Goal: Task Accomplishment & Management: Complete application form

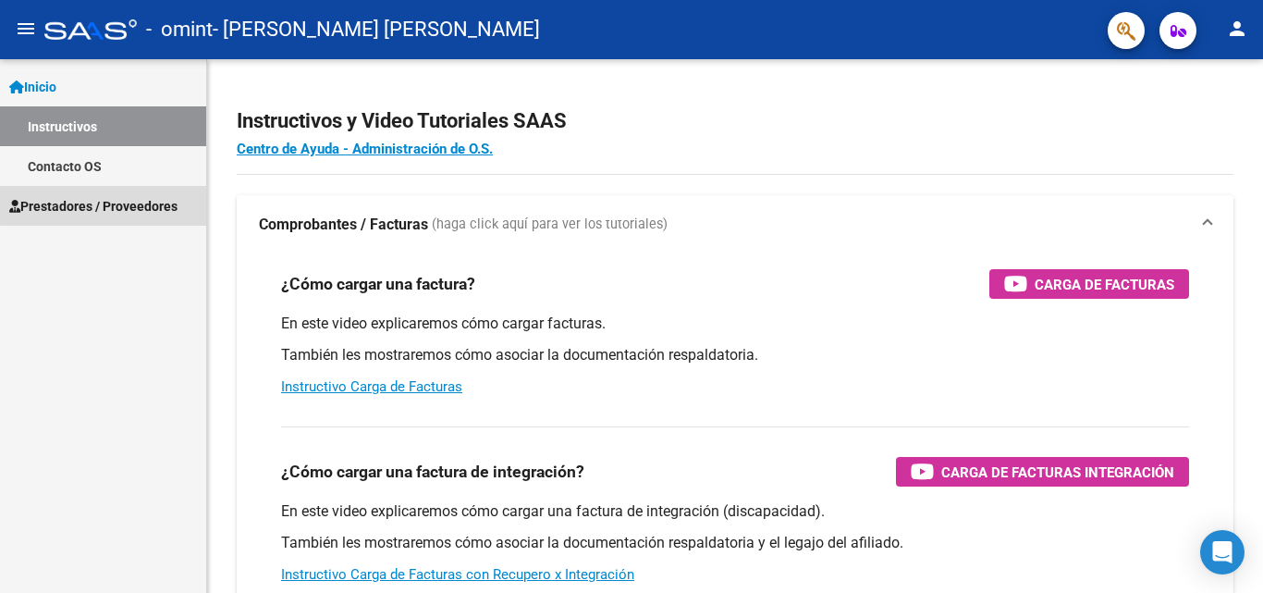
click at [173, 206] on span "Prestadores / Proveedores" at bounding box center [93, 206] width 168 height 20
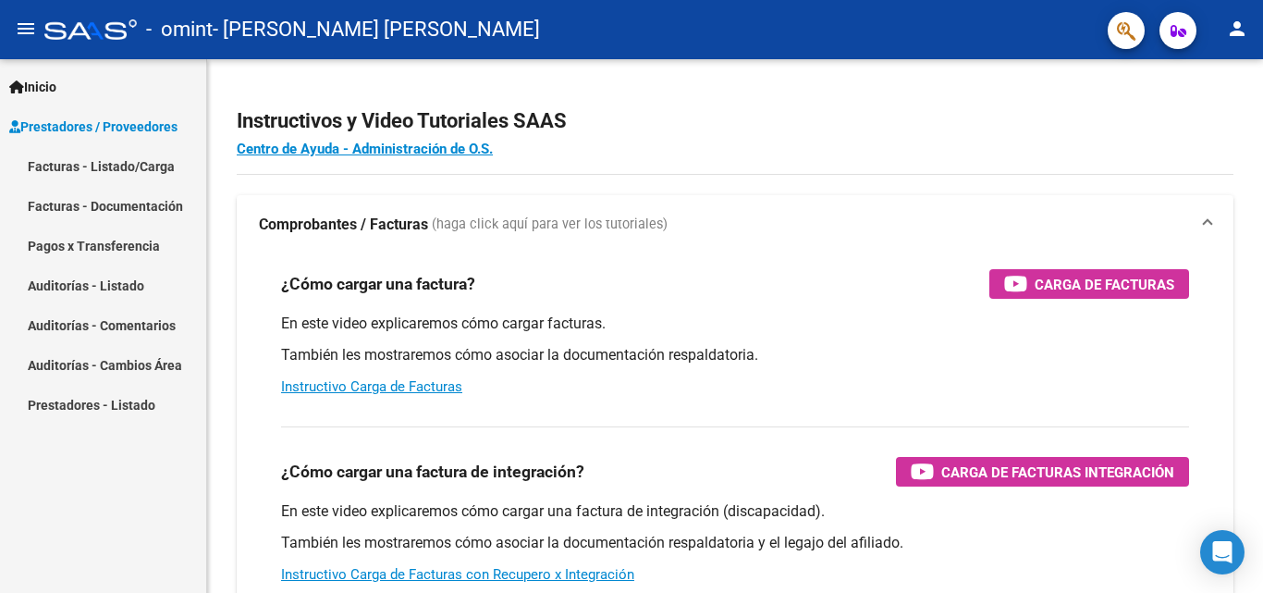
click at [138, 170] on link "Facturas - Listado/Carga" at bounding box center [103, 166] width 206 height 40
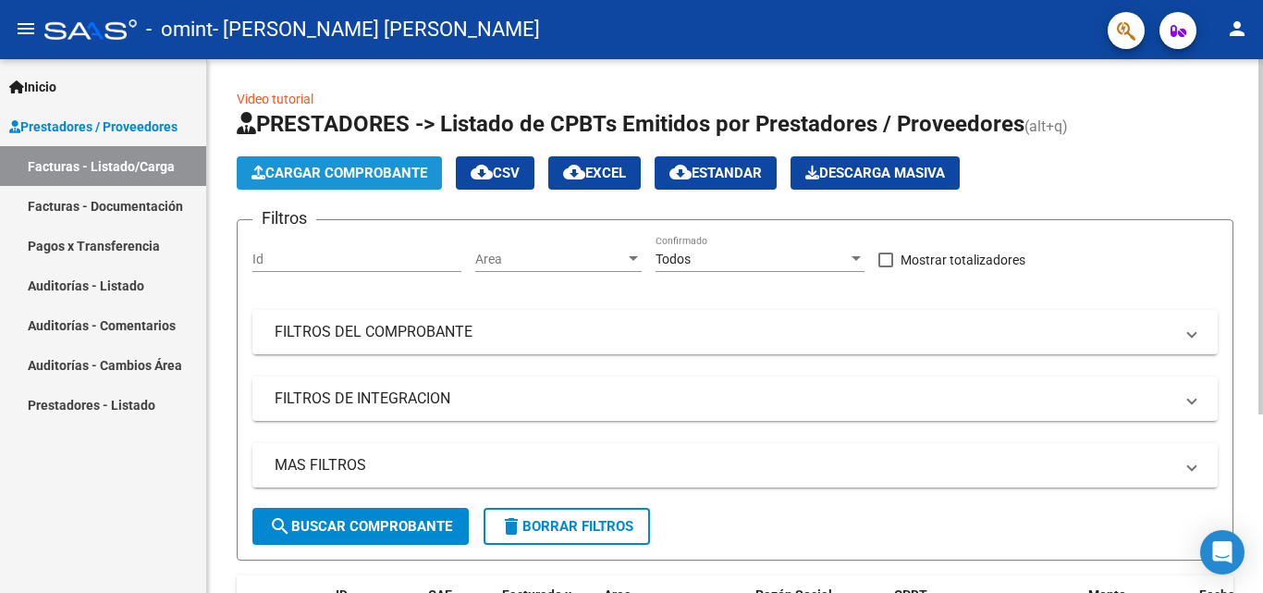
click at [351, 177] on span "Cargar Comprobante" at bounding box center [340, 173] width 176 height 17
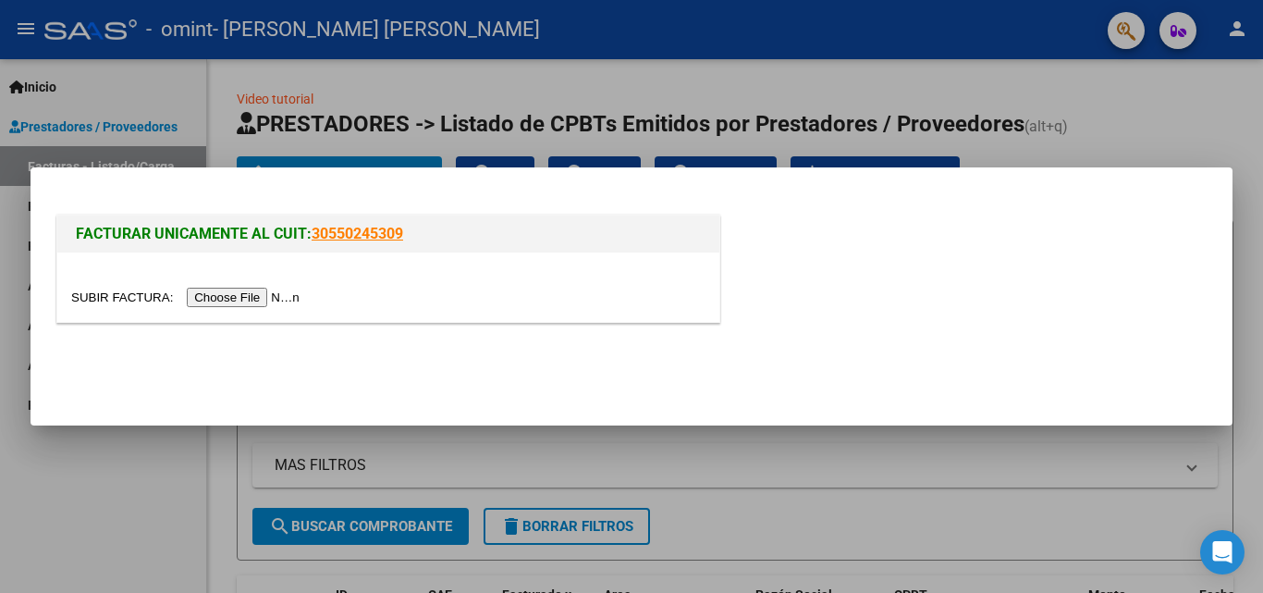
click at [267, 293] on input "file" at bounding box center [188, 297] width 234 height 19
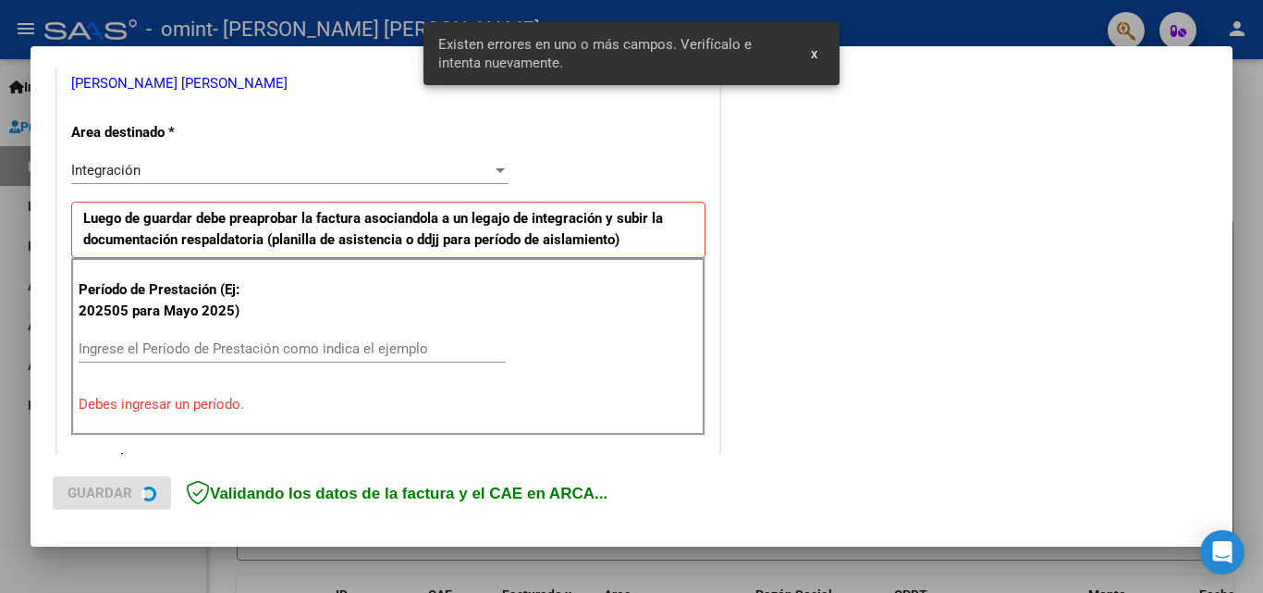
scroll to position [417, 0]
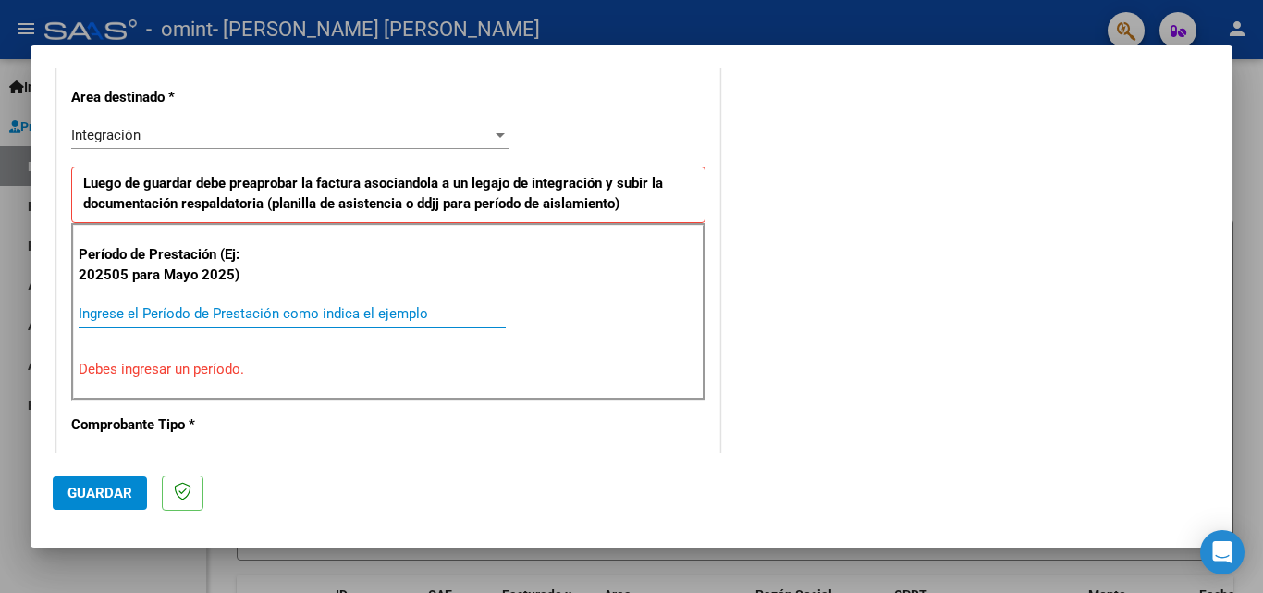
click at [332, 310] on input "Ingrese el Período de Prestación como indica el ejemplo" at bounding box center [292, 313] width 427 height 17
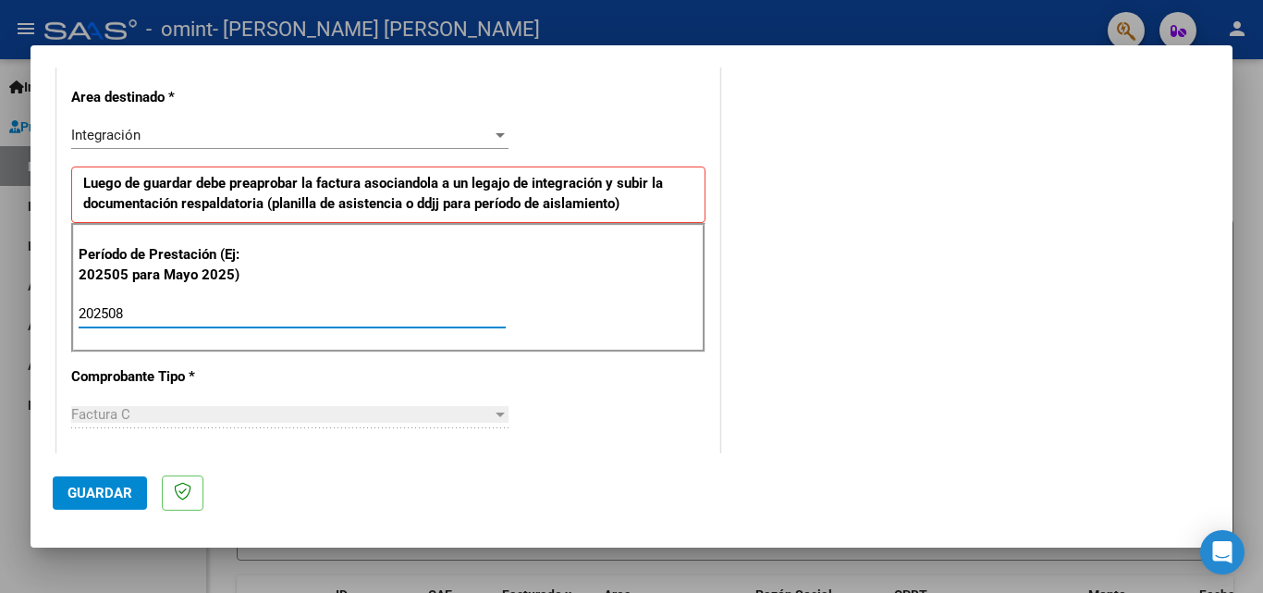
type input "202508"
click at [379, 418] on div "Factura C" at bounding box center [281, 414] width 421 height 17
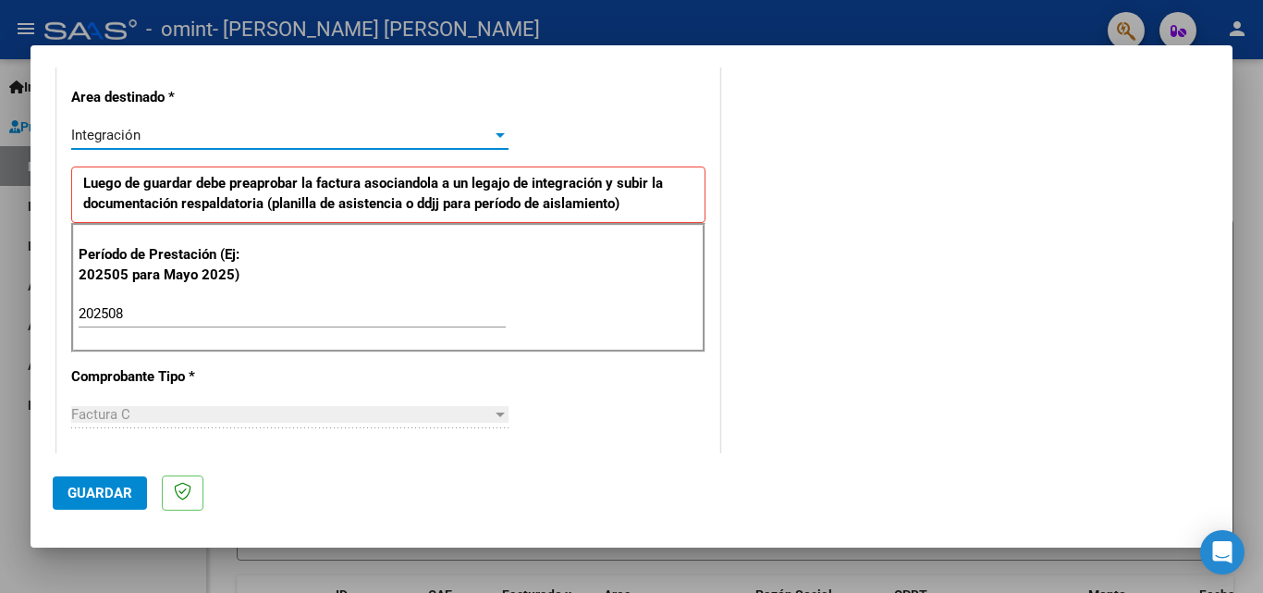
click at [480, 129] on div "Integración" at bounding box center [281, 135] width 421 height 17
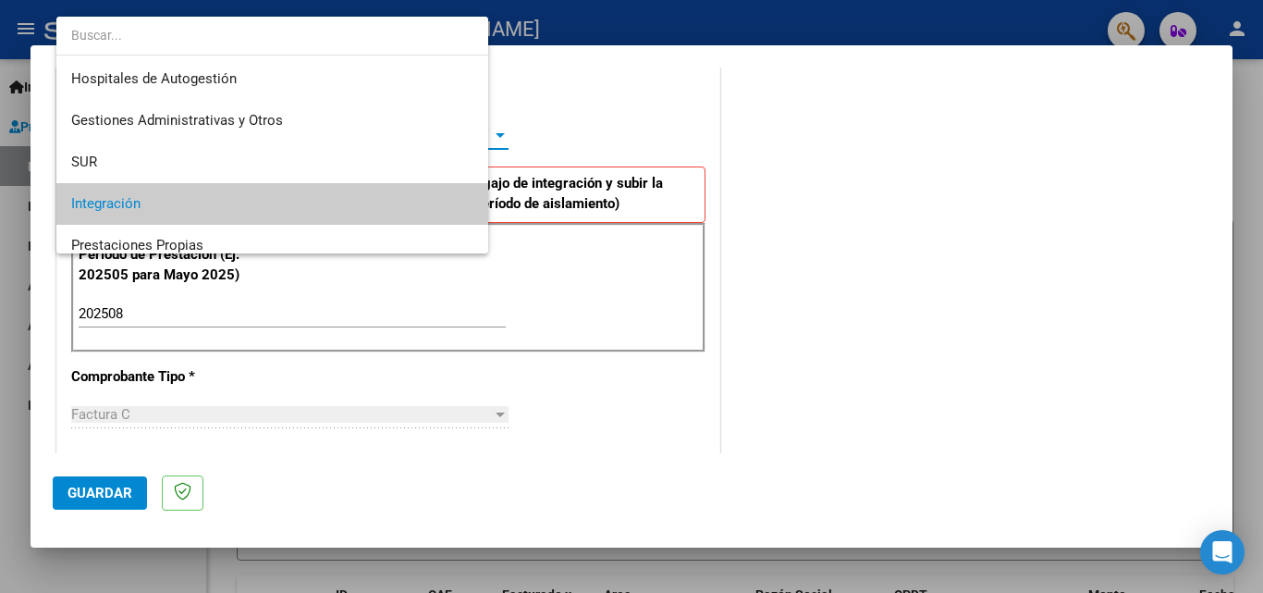
scroll to position [69, 0]
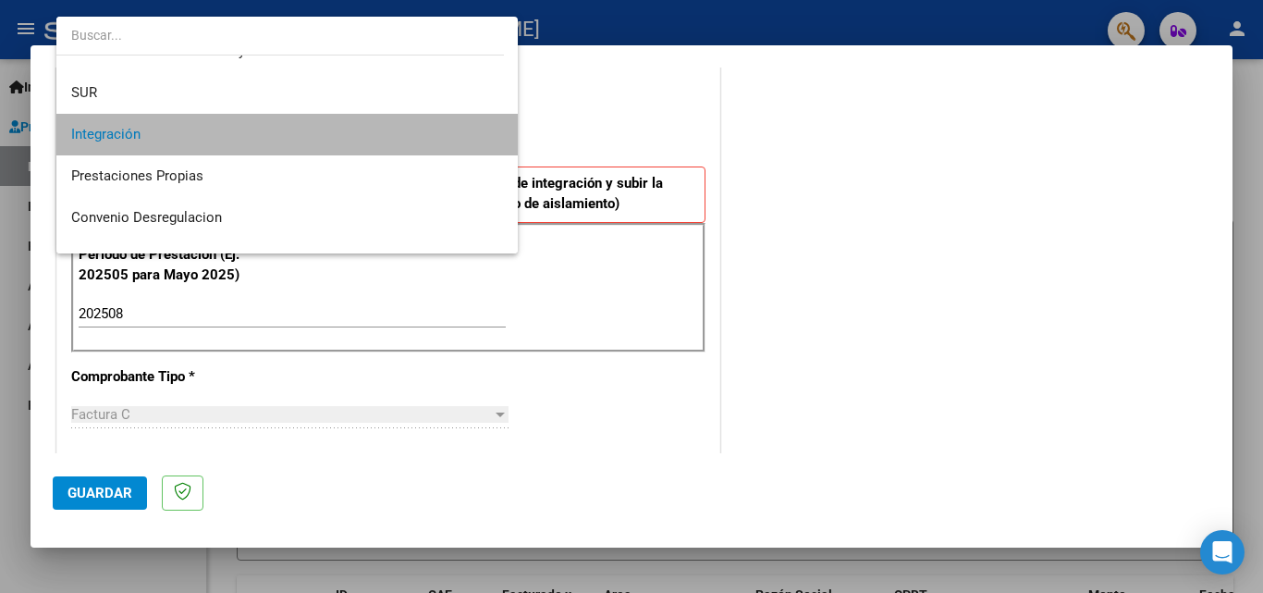
click at [447, 131] on span "Integración" at bounding box center [287, 135] width 432 height 42
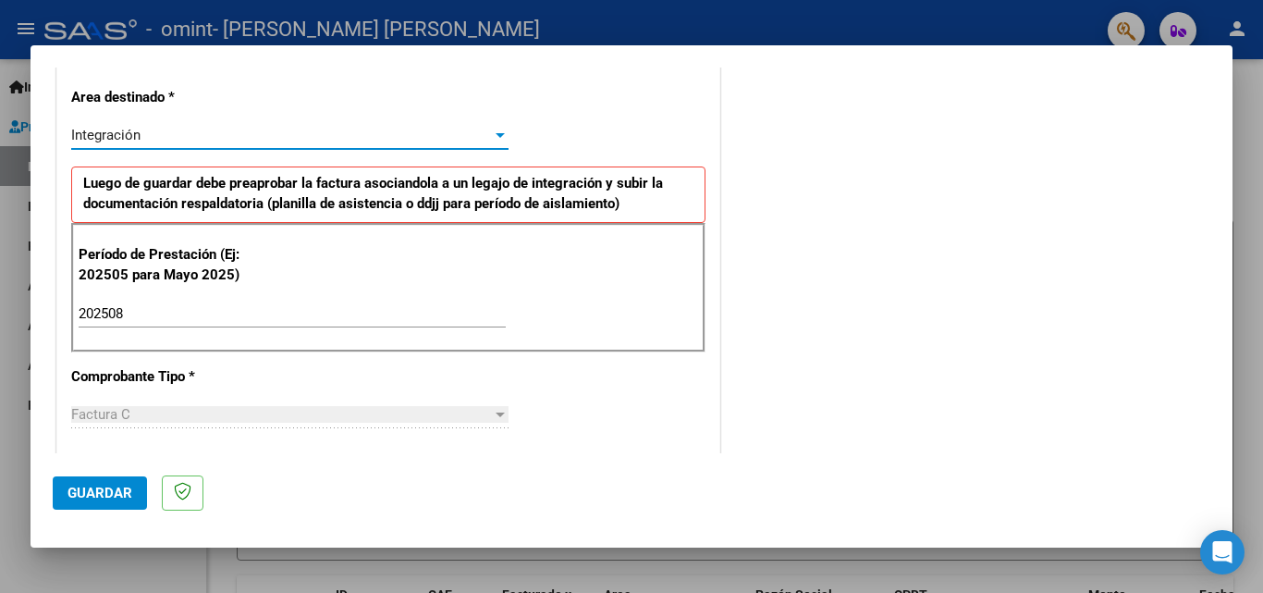
click at [128, 497] on span "Guardar" at bounding box center [100, 493] width 65 height 17
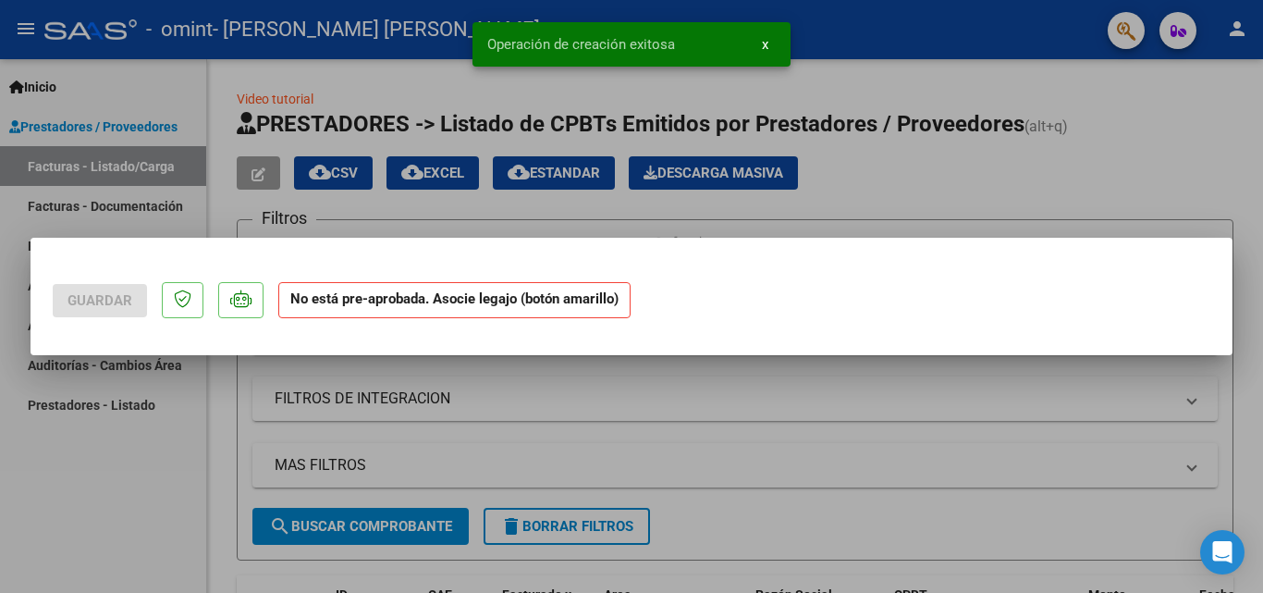
scroll to position [0, 0]
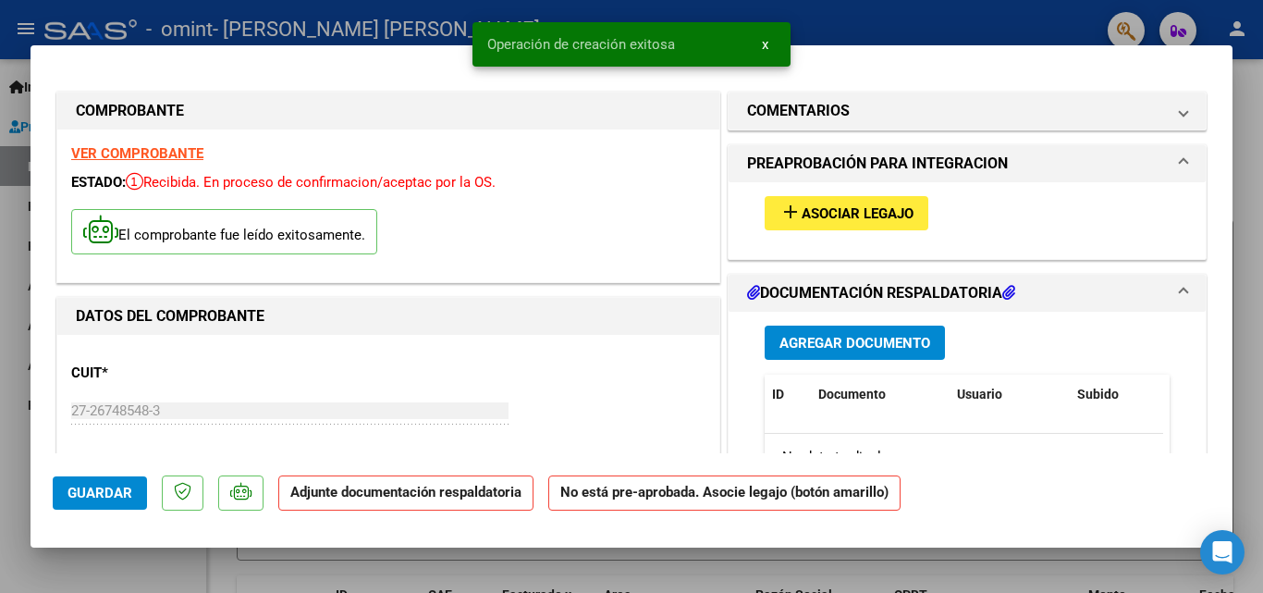
click at [856, 210] on span "Asociar Legajo" at bounding box center [858, 213] width 112 height 17
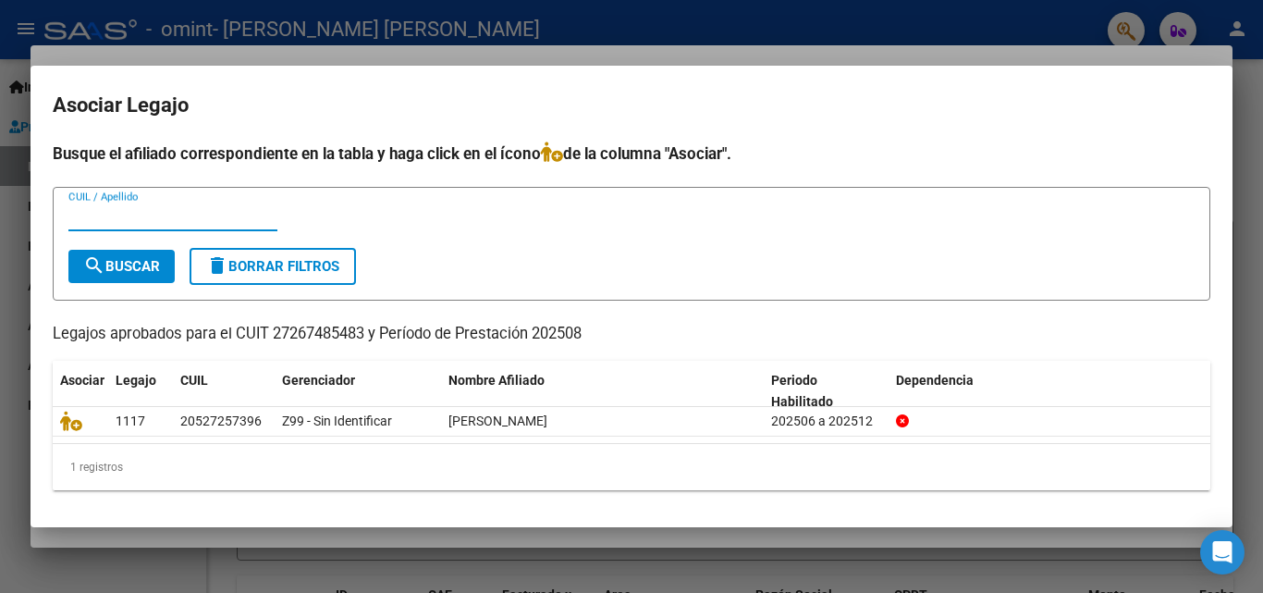
click at [177, 223] on input "CUIL / Apellido" at bounding box center [172, 216] width 209 height 17
type input "[PERSON_NAME]"
click at [728, 27] on div at bounding box center [631, 296] width 1263 height 593
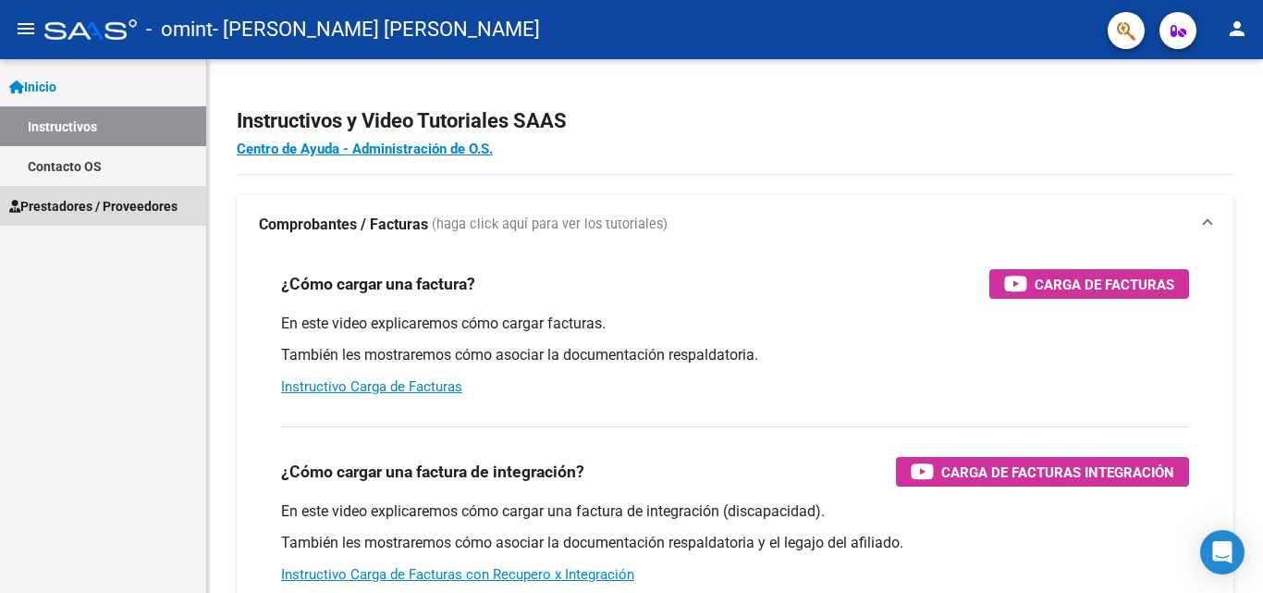
click at [153, 207] on span "Prestadores / Proveedores" at bounding box center [93, 206] width 168 height 20
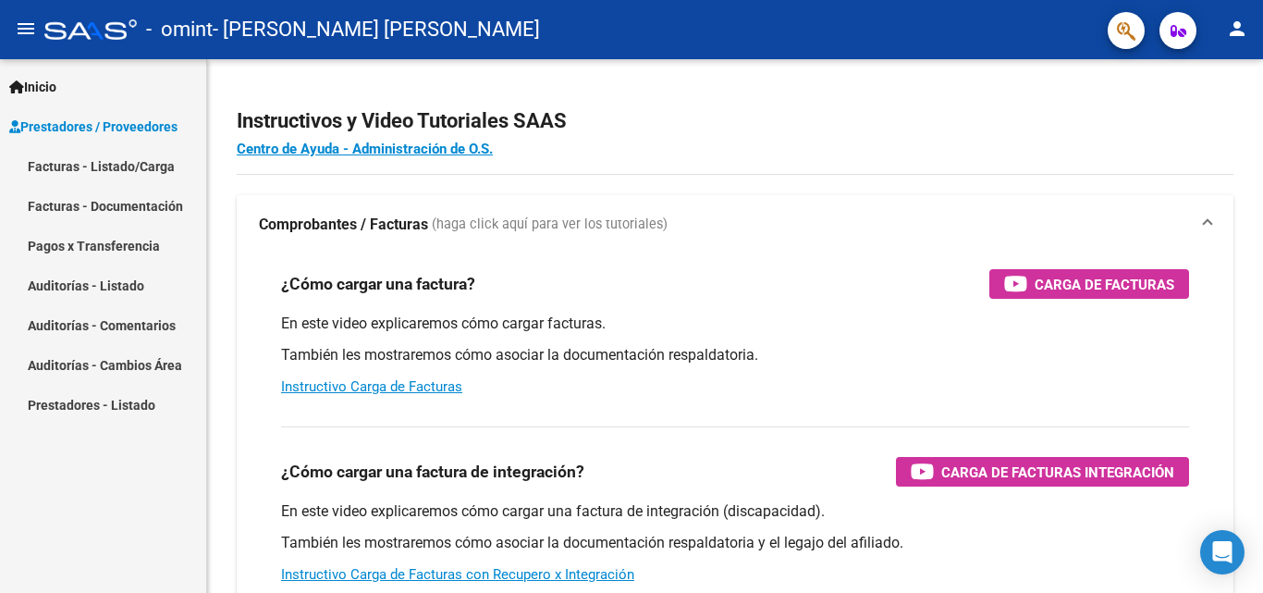
click at [123, 172] on link "Facturas - Listado/Carga" at bounding box center [103, 166] width 206 height 40
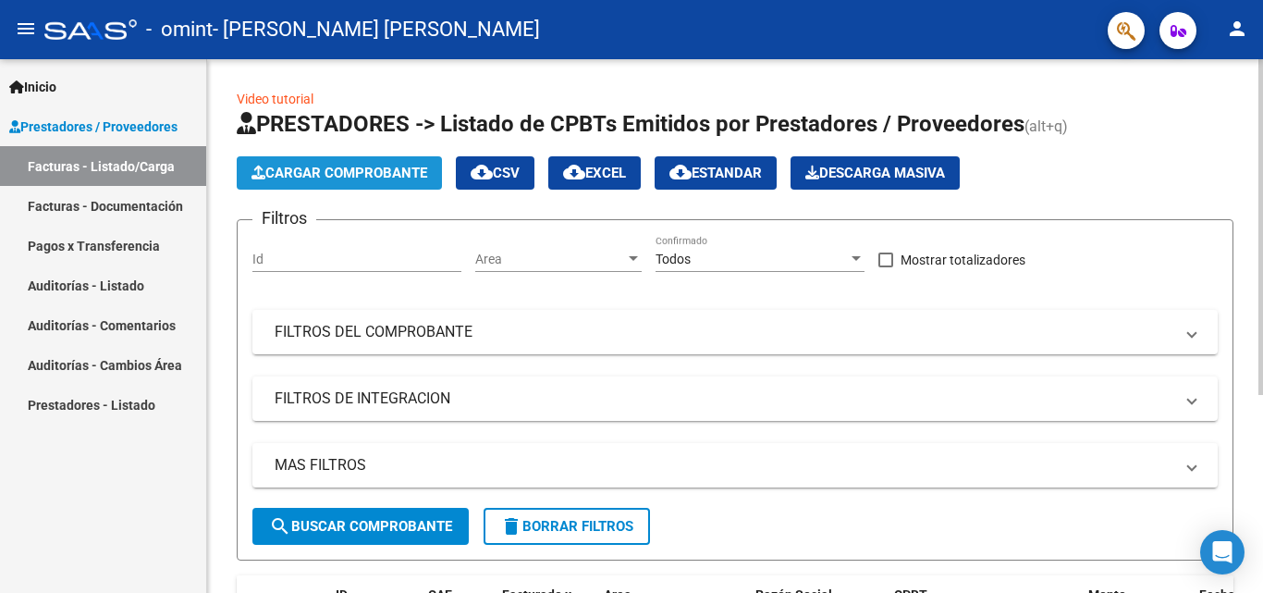
click at [368, 176] on span "Cargar Comprobante" at bounding box center [340, 173] width 176 height 17
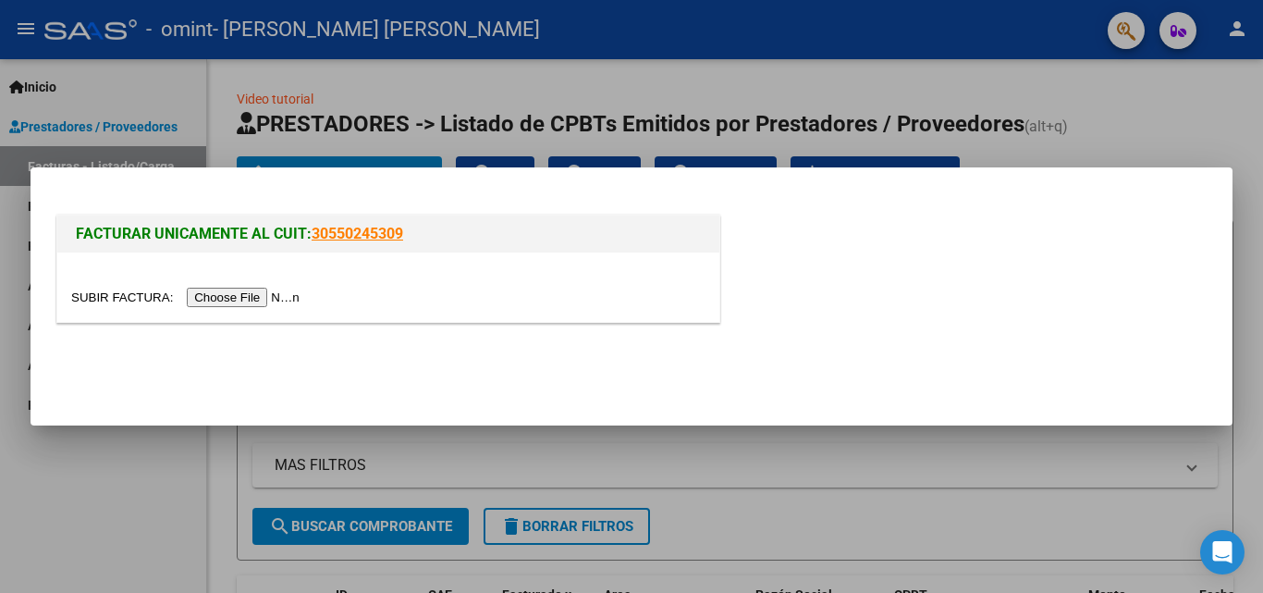
click at [273, 293] on input "file" at bounding box center [188, 297] width 234 height 19
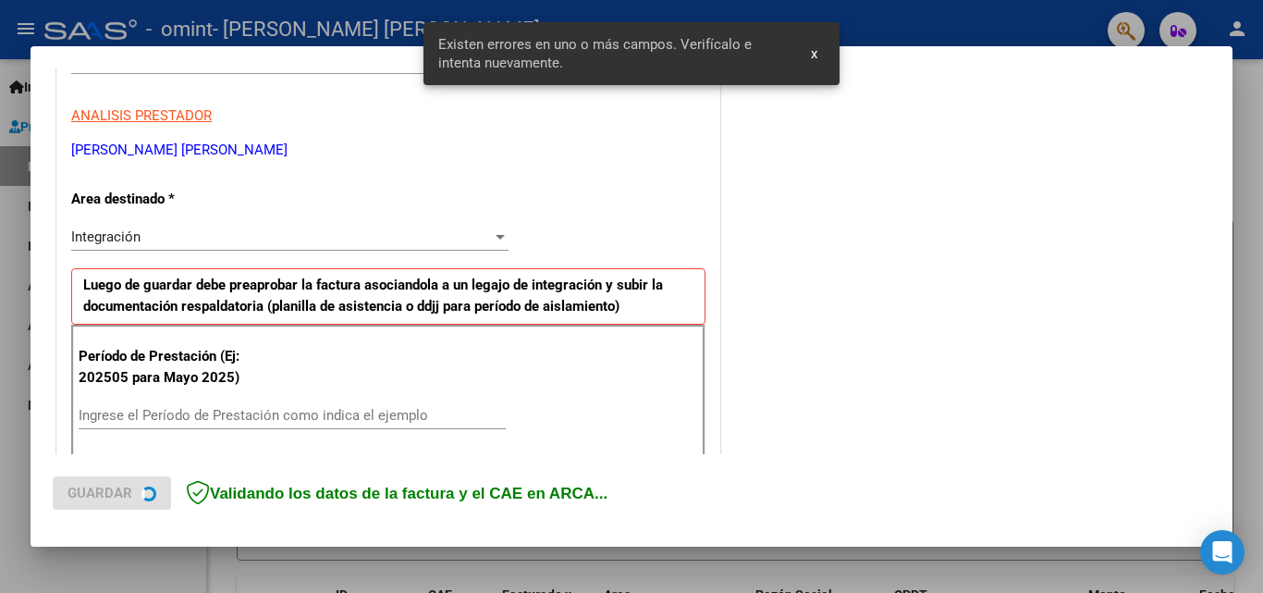
scroll to position [417, 0]
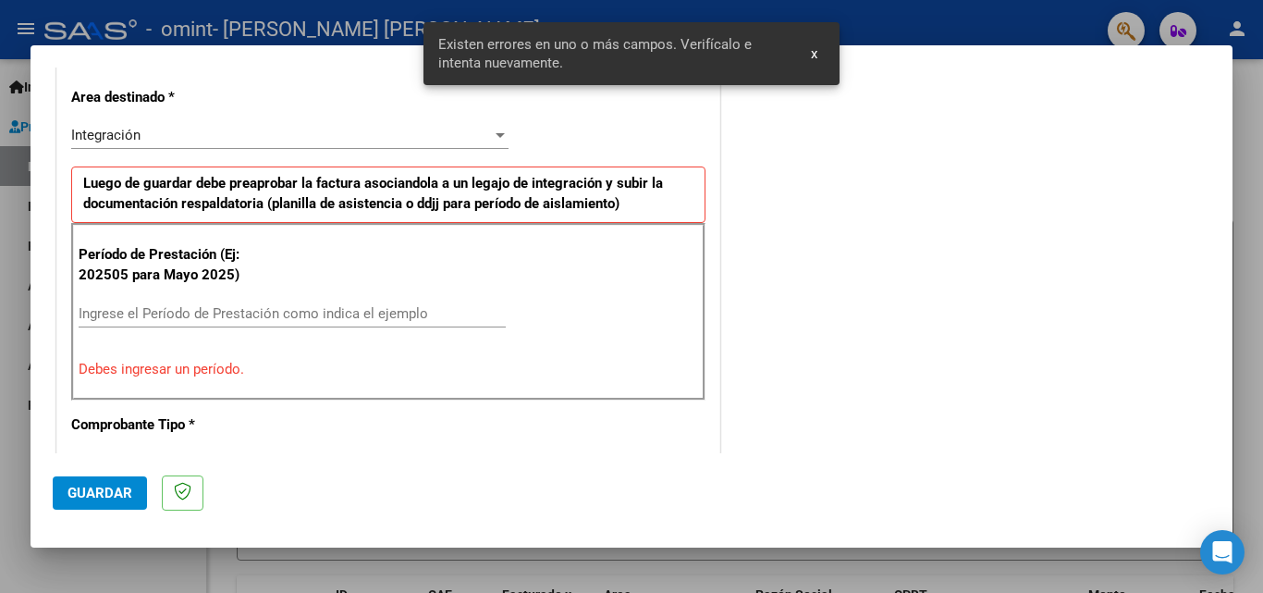
drag, startPoint x: 211, startPoint y: 312, endPoint x: 200, endPoint y: 301, distance: 15.1
click at [210, 312] on input "Ingrese el Período de Prestación como indica el ejemplo" at bounding box center [292, 313] width 427 height 17
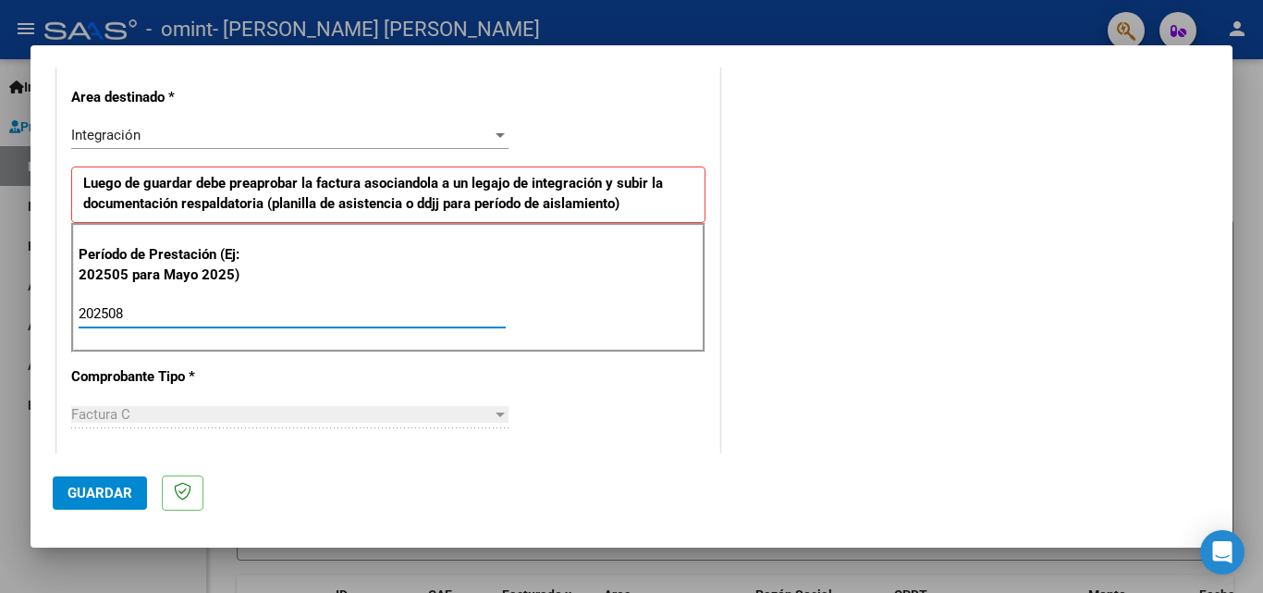
type input "202508"
click at [92, 491] on span "Guardar" at bounding box center [100, 493] width 65 height 17
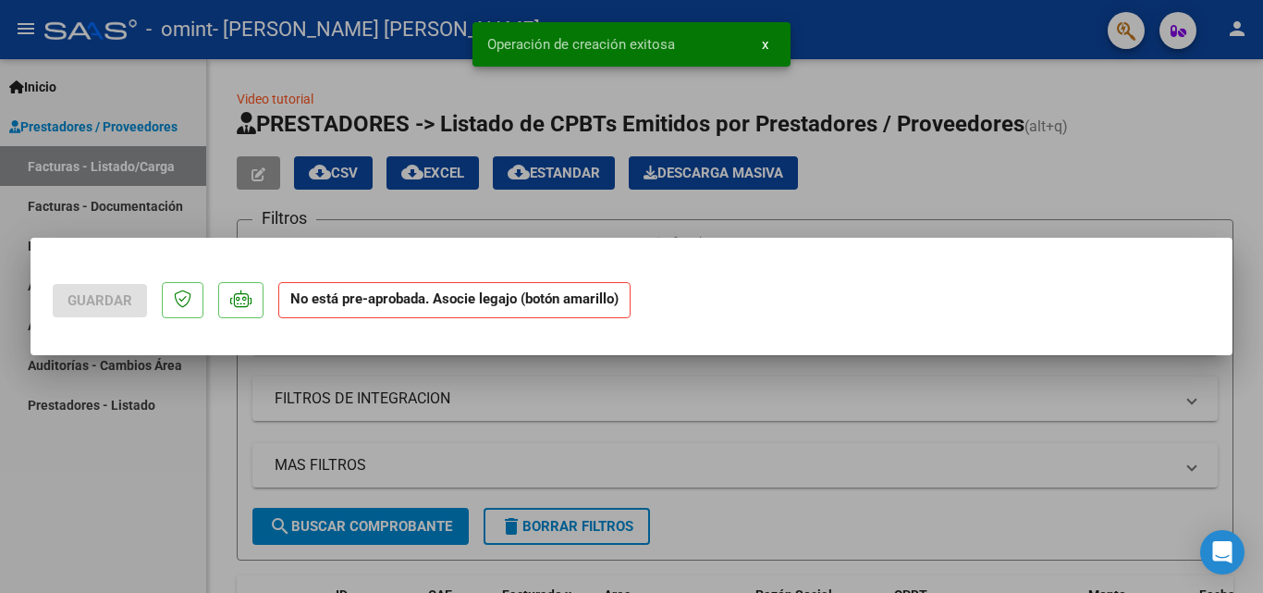
scroll to position [0, 0]
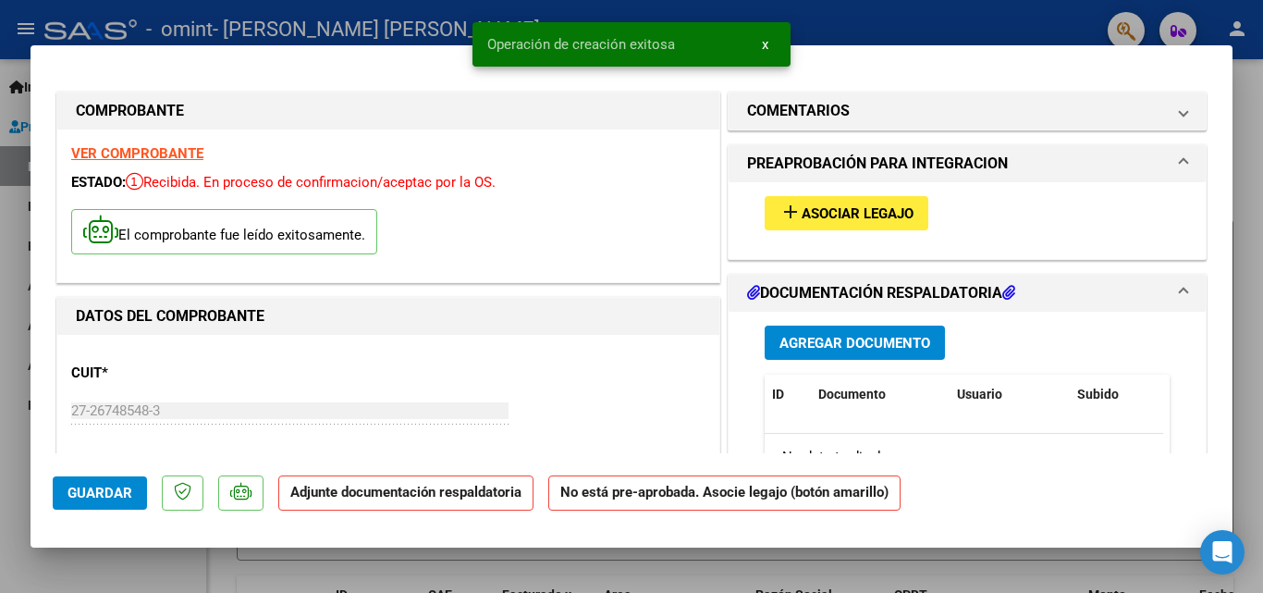
click at [834, 218] on span "Asociar Legajo" at bounding box center [858, 213] width 112 height 17
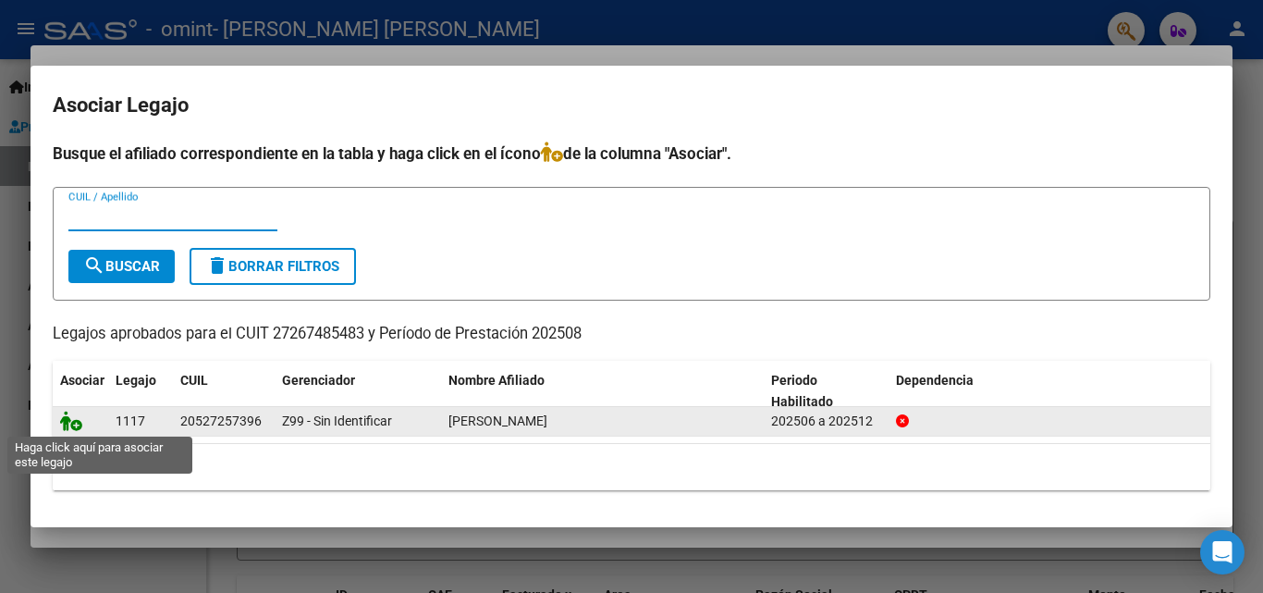
click at [70, 421] on icon at bounding box center [71, 421] width 22 height 20
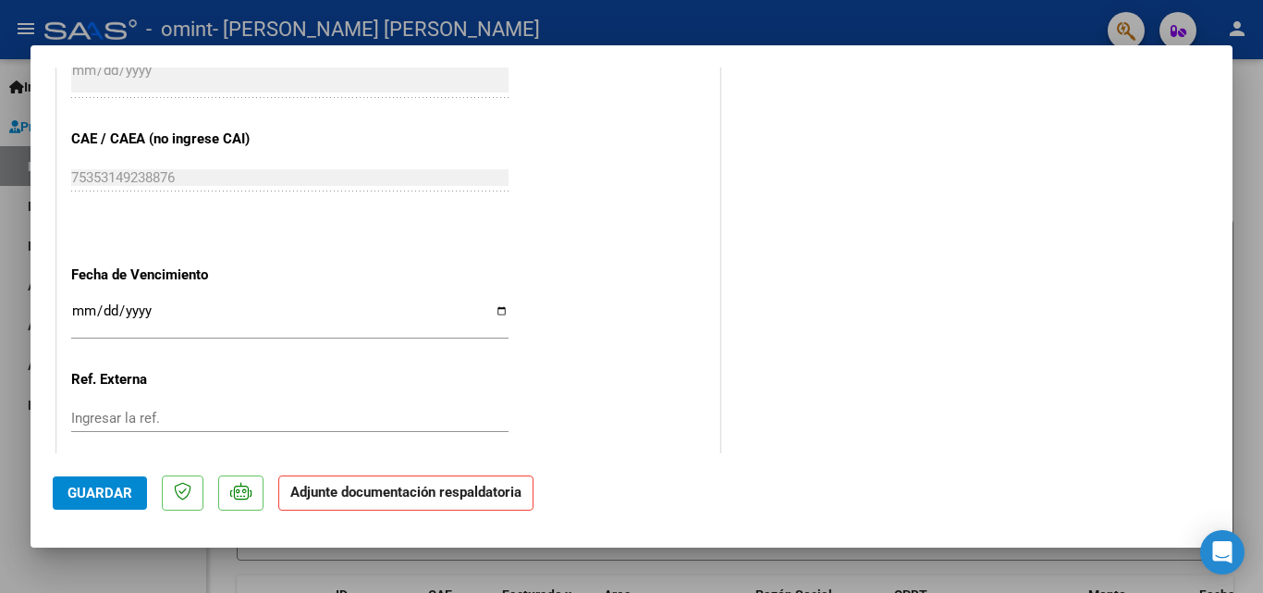
scroll to position [1202, 0]
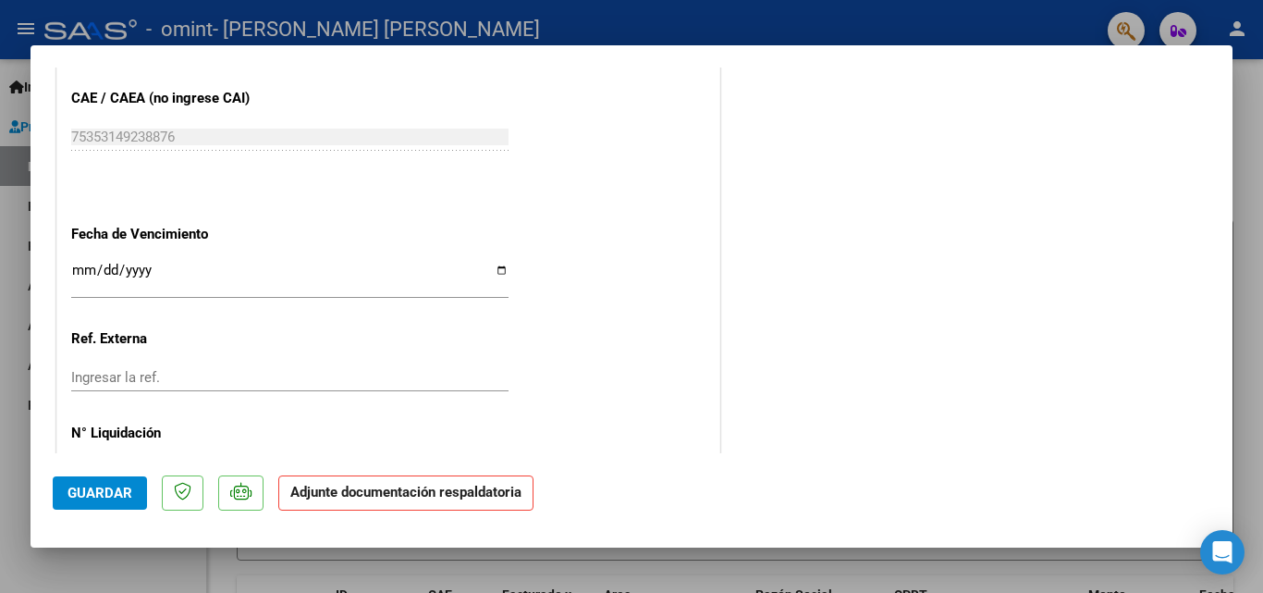
click at [496, 276] on input "Ingresar la fecha" at bounding box center [289, 278] width 437 height 30
type input "2025-09-11"
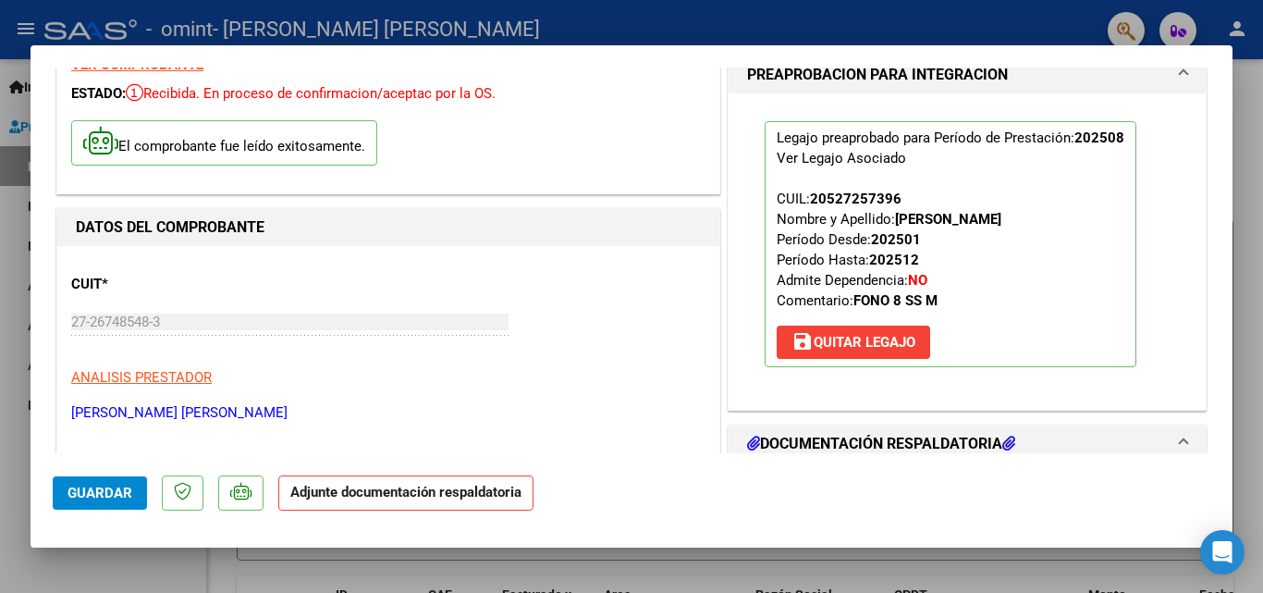
scroll to position [0, 0]
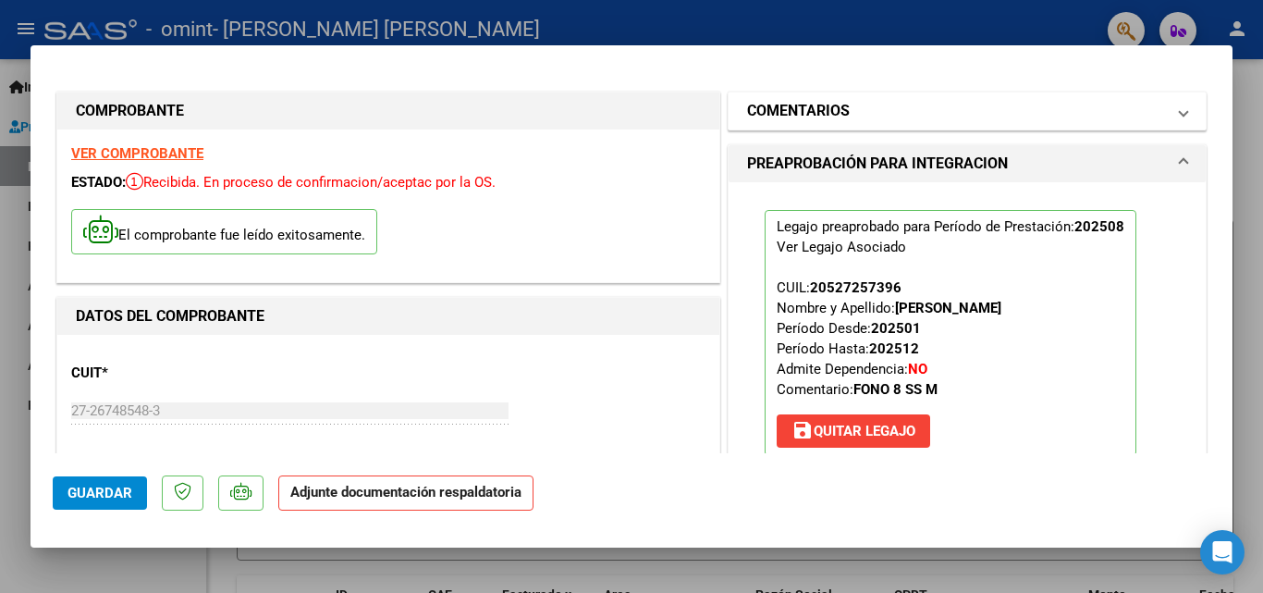
click at [1179, 117] on mat-expansion-panel-header "COMENTARIOS" at bounding box center [967, 110] width 477 height 37
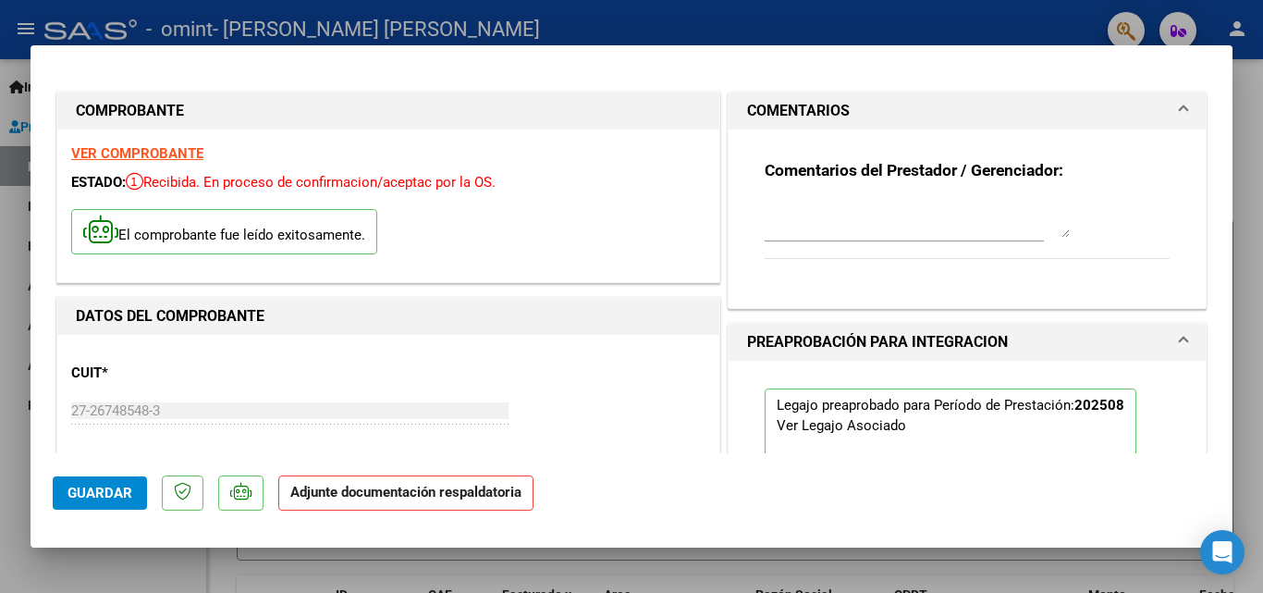
click at [1178, 117] on mat-expansion-panel-header "COMENTARIOS" at bounding box center [967, 110] width 477 height 37
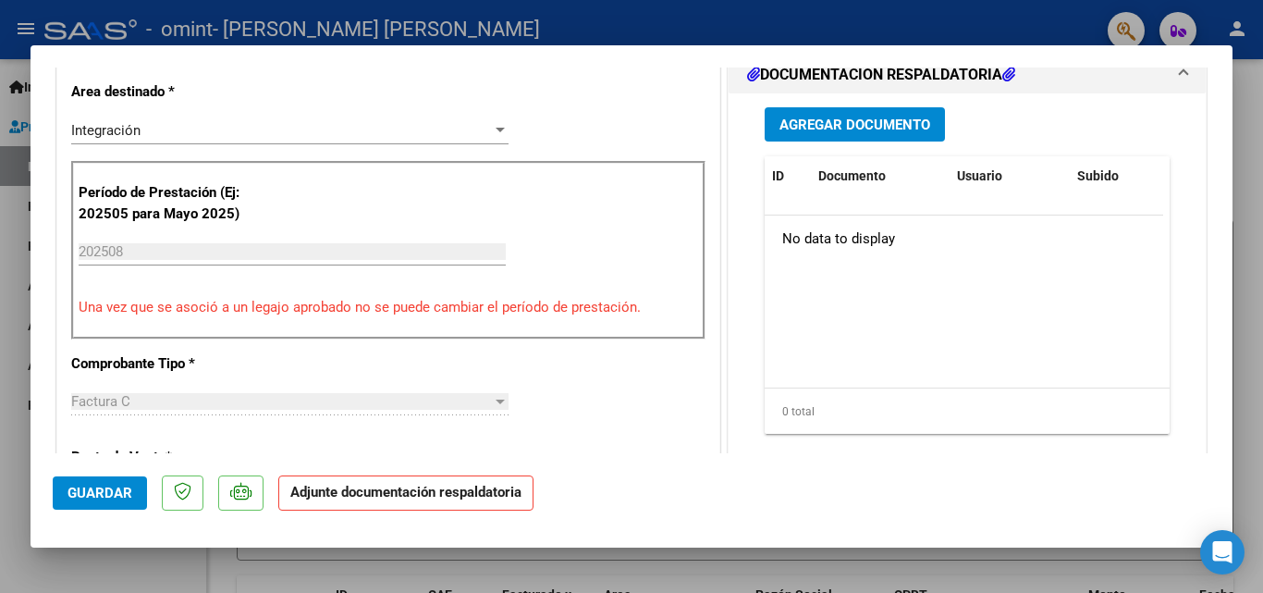
scroll to position [462, 0]
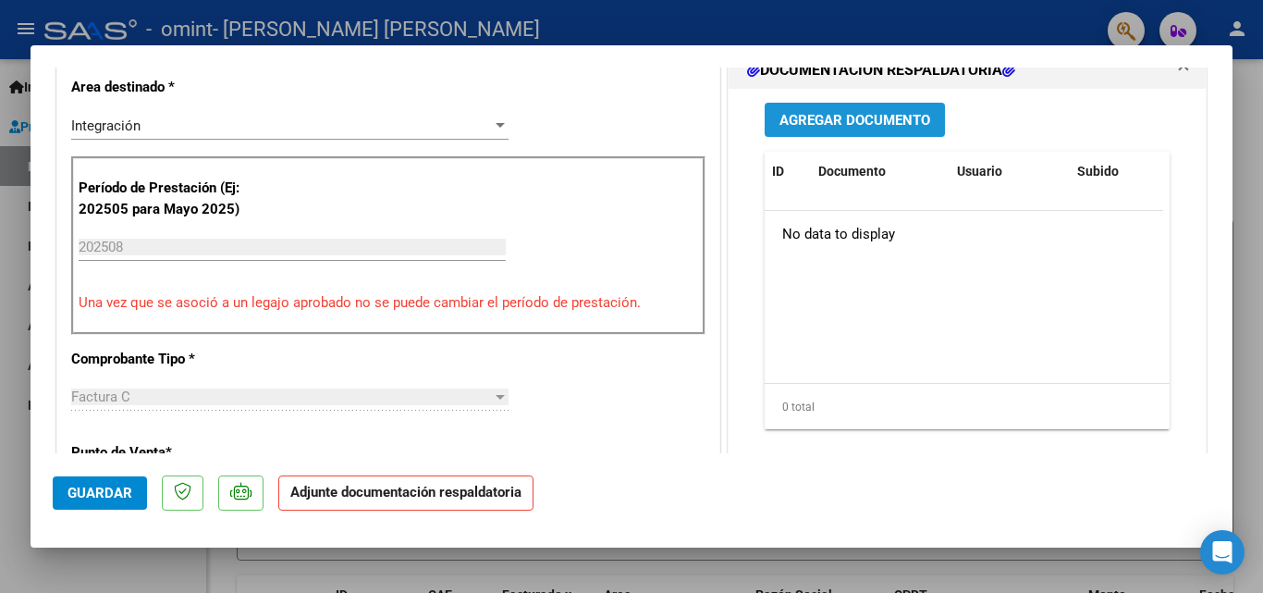
click at [876, 118] on span "Agregar Documento" at bounding box center [855, 120] width 151 height 17
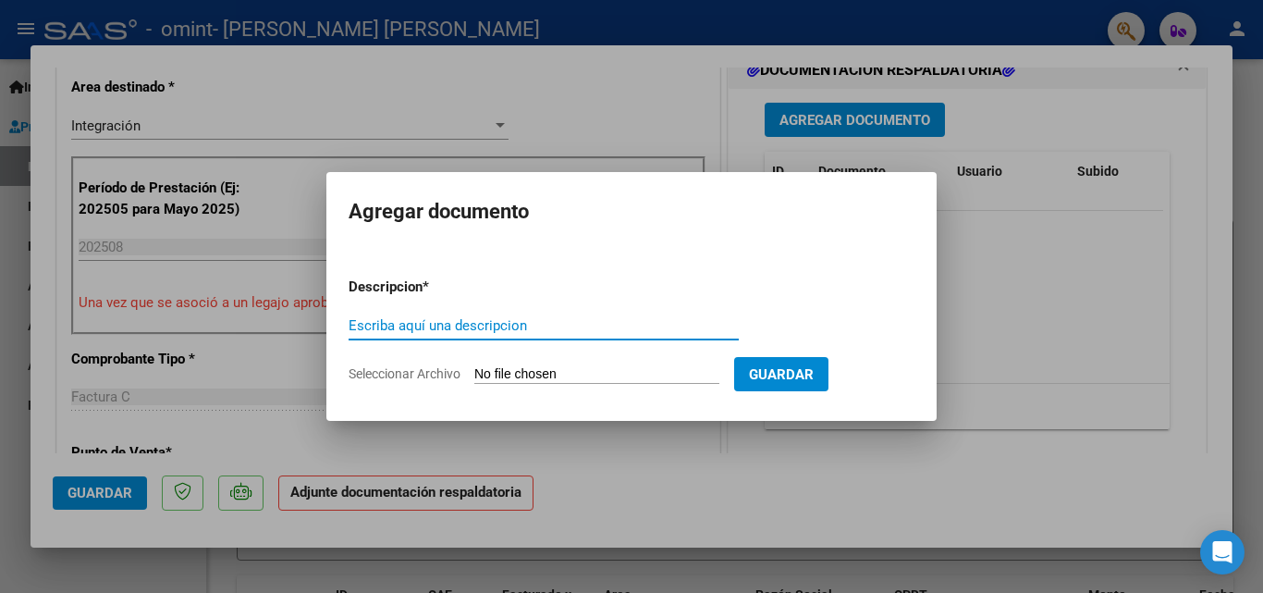
click at [547, 375] on input "Seleccionar Archivo" at bounding box center [596, 375] width 245 height 18
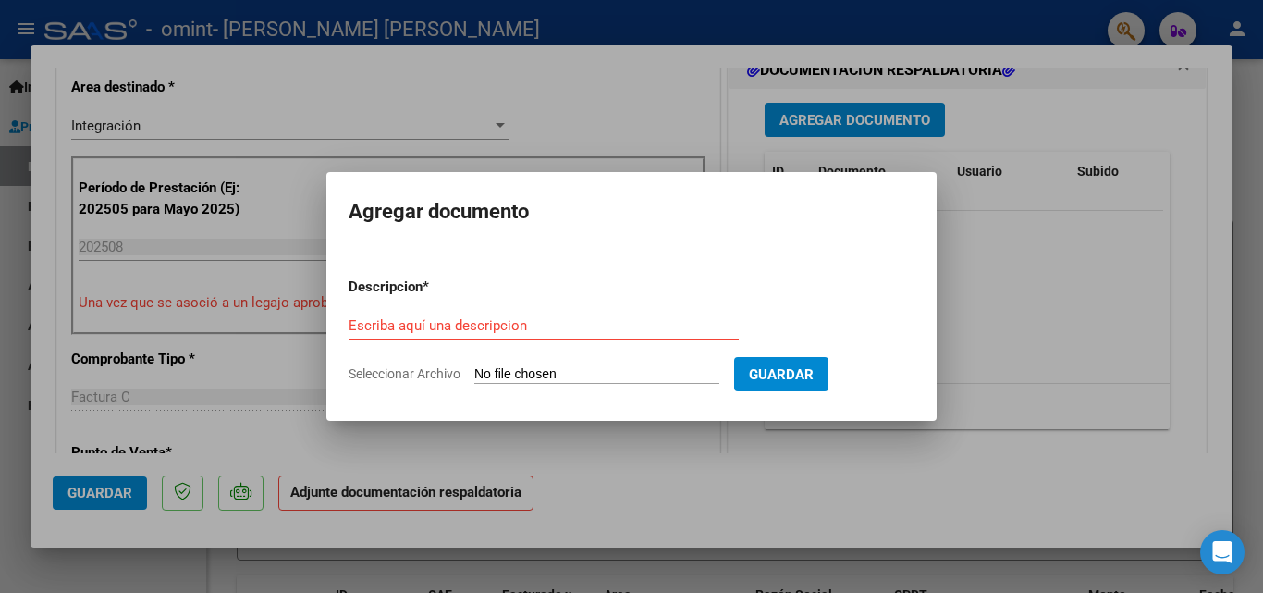
type input "C:\fakepath\planilla de asistencia Garcia agosto.pdf"
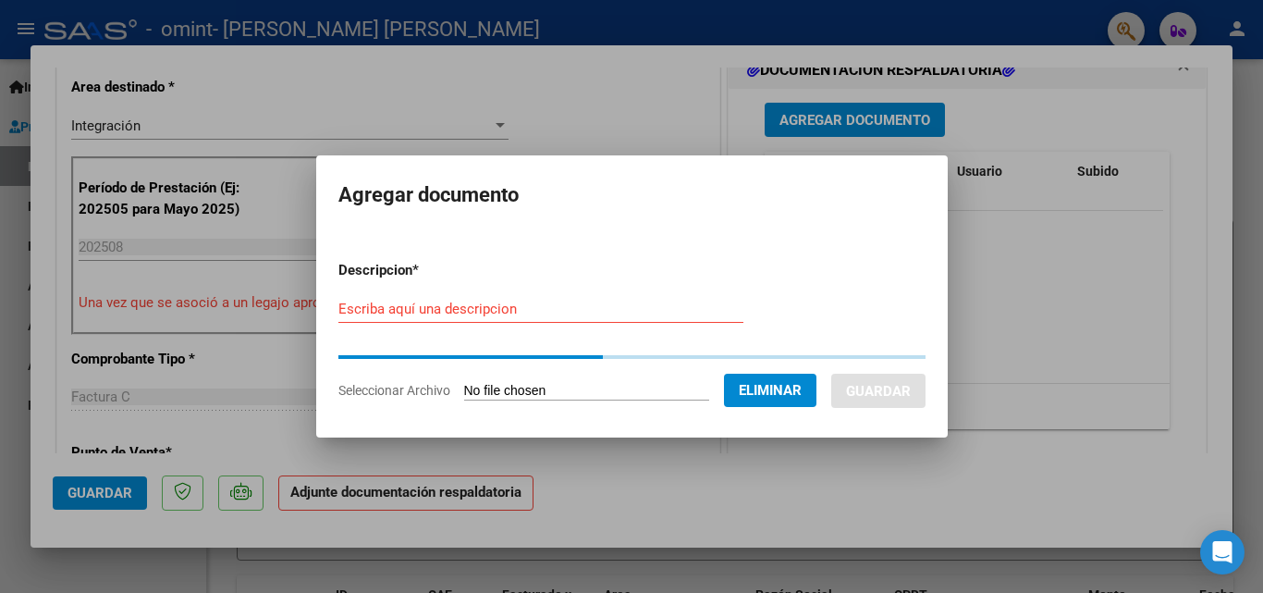
drag, startPoint x: 567, startPoint y: 295, endPoint x: 565, endPoint y: 305, distance: 10.3
click at [566, 295] on div "Escriba aquí una descripcion" at bounding box center [540, 309] width 405 height 28
click at [542, 305] on input "Escriba aquí una descripcion" at bounding box center [540, 309] width 405 height 17
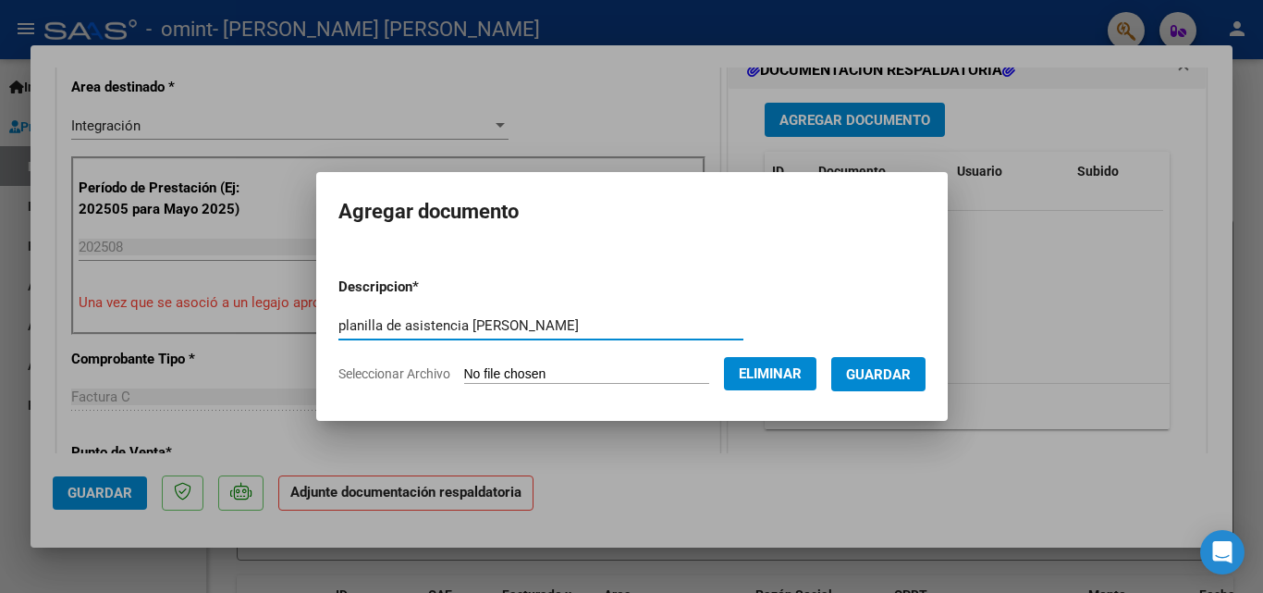
type input "planilla de asistencia García Tomás agosto"
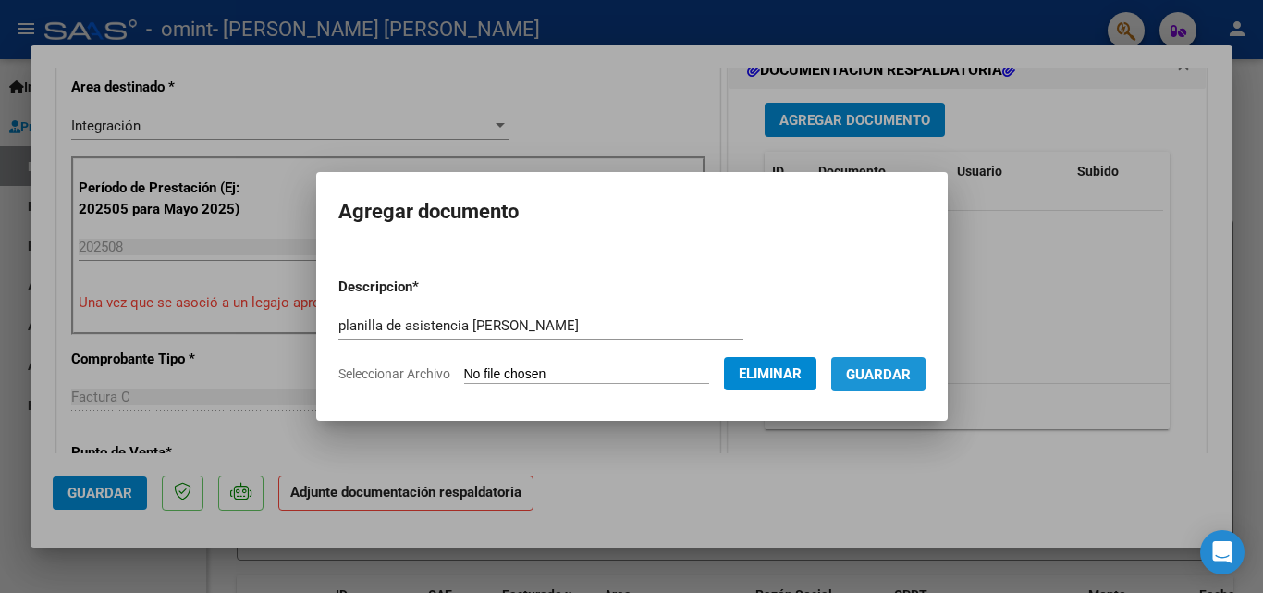
click at [893, 379] on span "Guardar" at bounding box center [878, 374] width 65 height 17
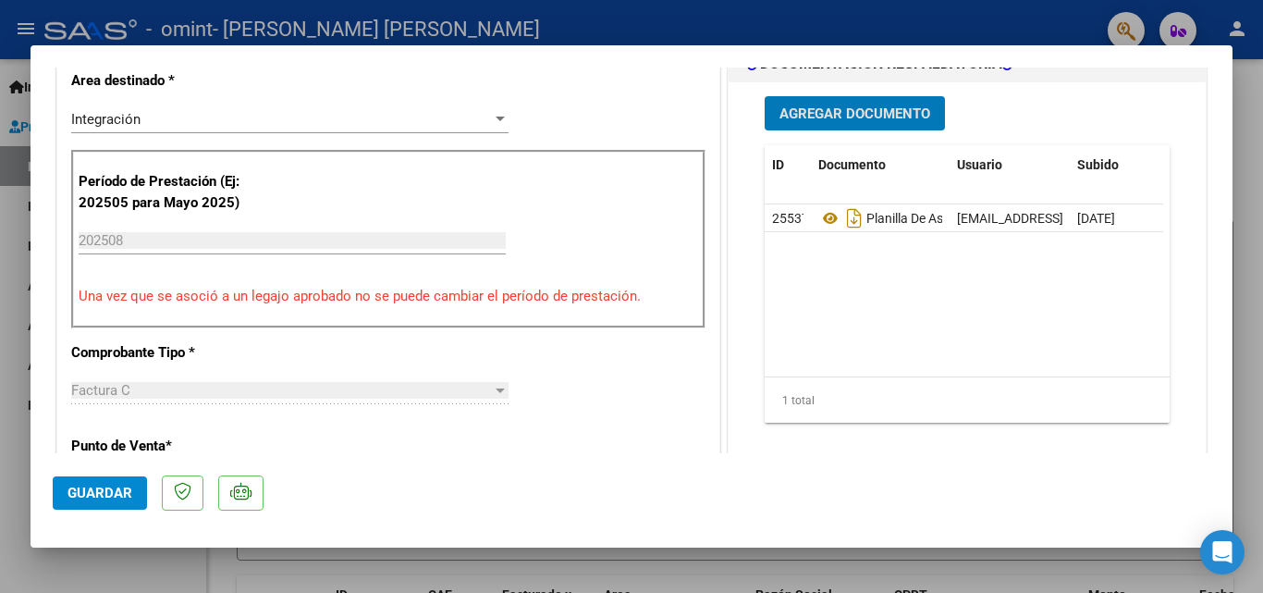
scroll to position [647, 0]
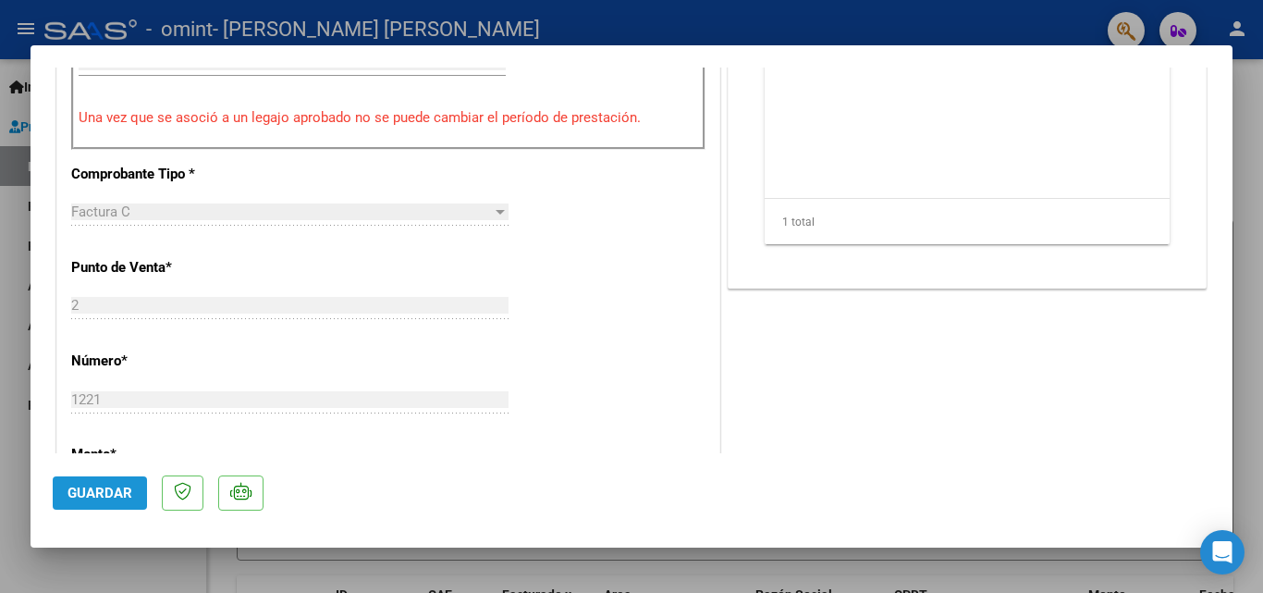
click at [111, 486] on span "Guardar" at bounding box center [100, 493] width 65 height 17
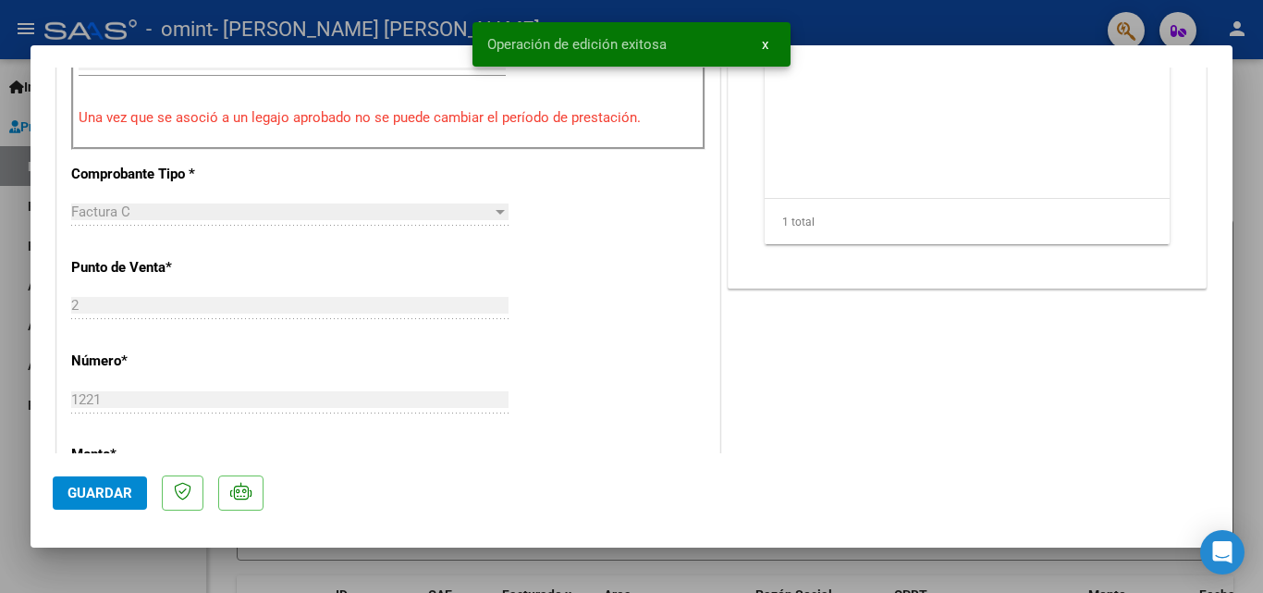
click at [123, 486] on span "Guardar" at bounding box center [100, 493] width 65 height 17
click at [762, 45] on span "x" at bounding box center [765, 44] width 6 height 17
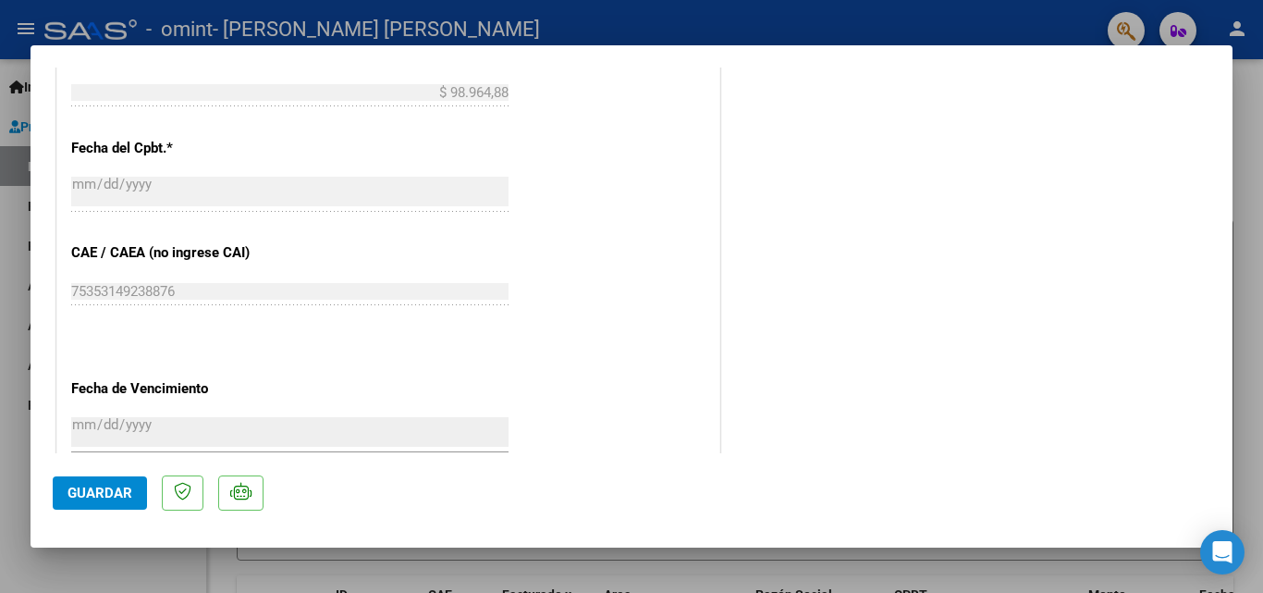
scroll to position [1104, 0]
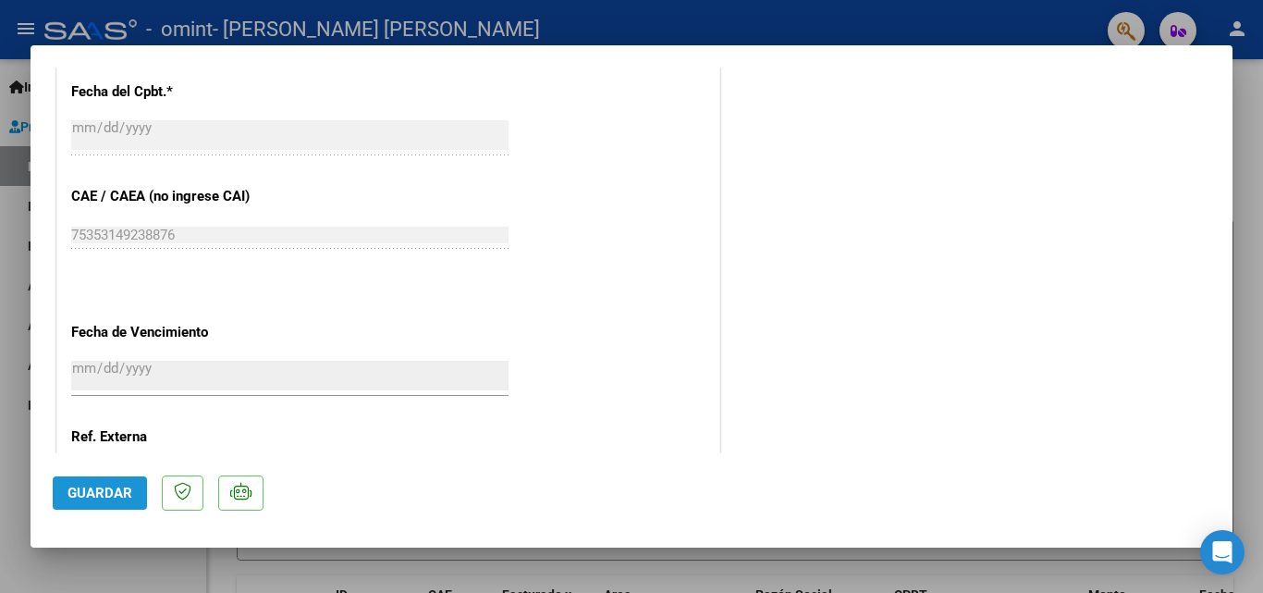
click at [116, 490] on span "Guardar" at bounding box center [100, 493] width 65 height 17
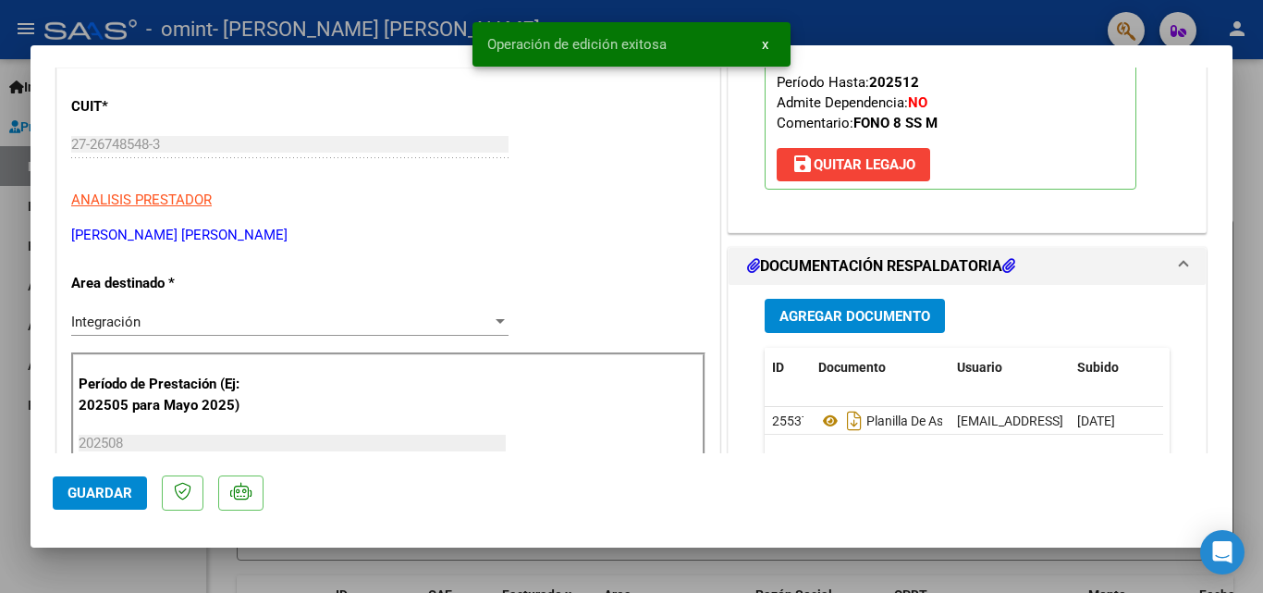
scroll to position [0, 0]
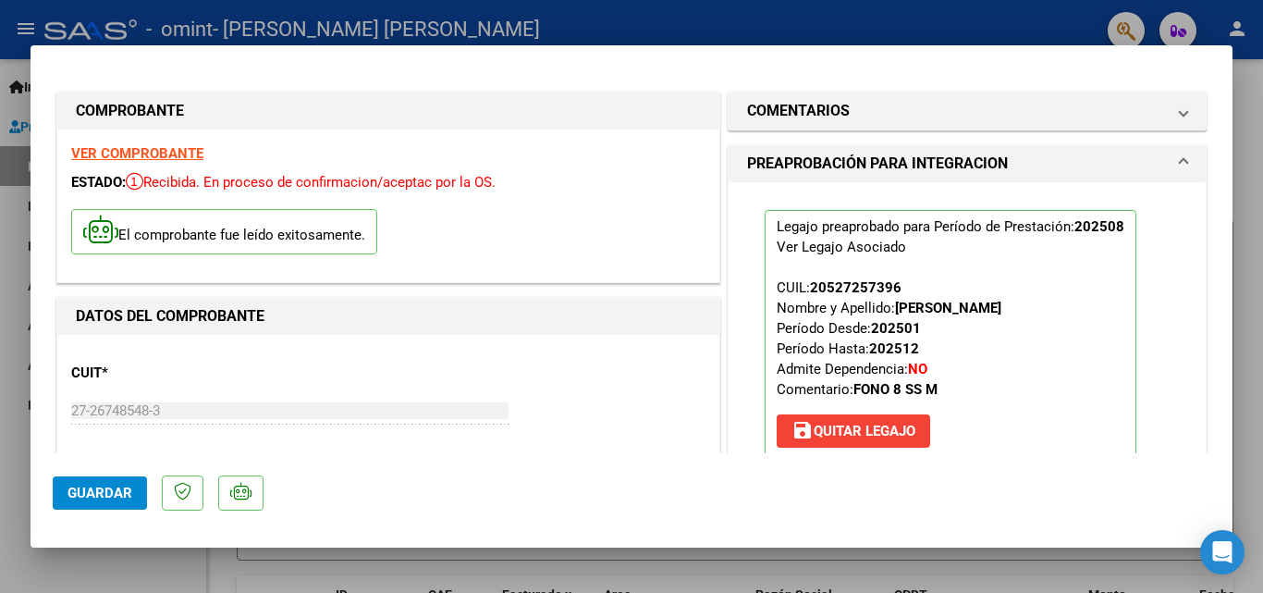
click at [771, 18] on div at bounding box center [631, 296] width 1263 height 593
type input "$ 0,00"
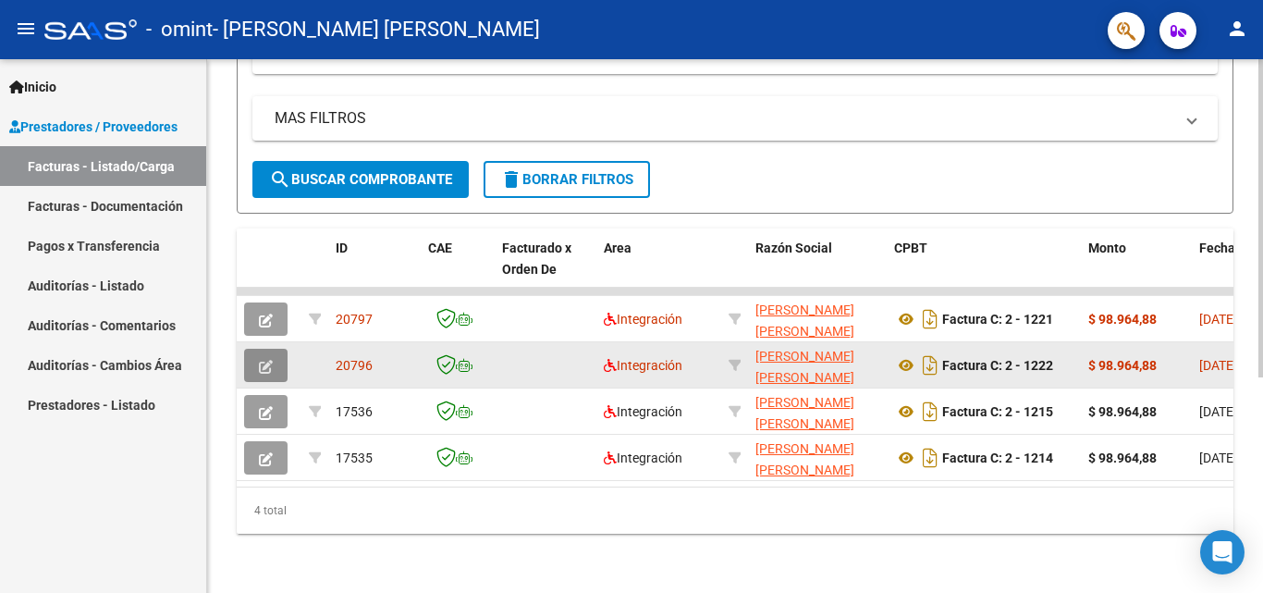
click at [268, 360] on icon "button" at bounding box center [266, 367] width 14 height 14
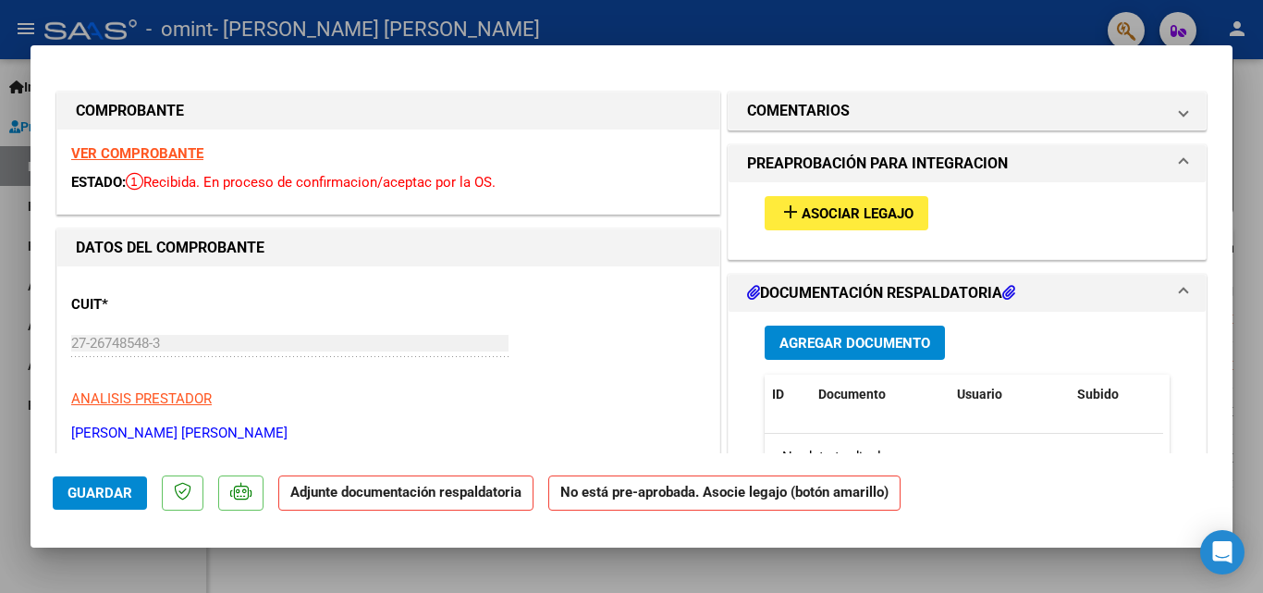
drag, startPoint x: 913, startPoint y: 30, endPoint x: 870, endPoint y: 51, distance: 47.6
click at [916, 31] on div at bounding box center [631, 296] width 1263 height 593
type input "$ 0,00"
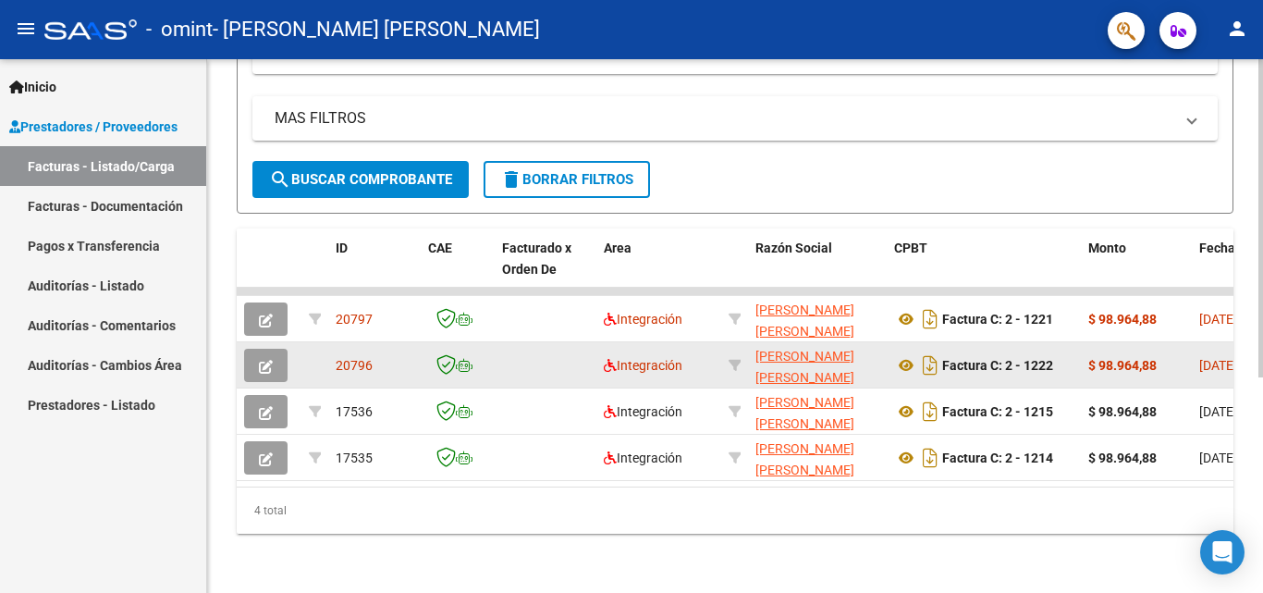
click at [262, 357] on span "button" at bounding box center [266, 365] width 14 height 17
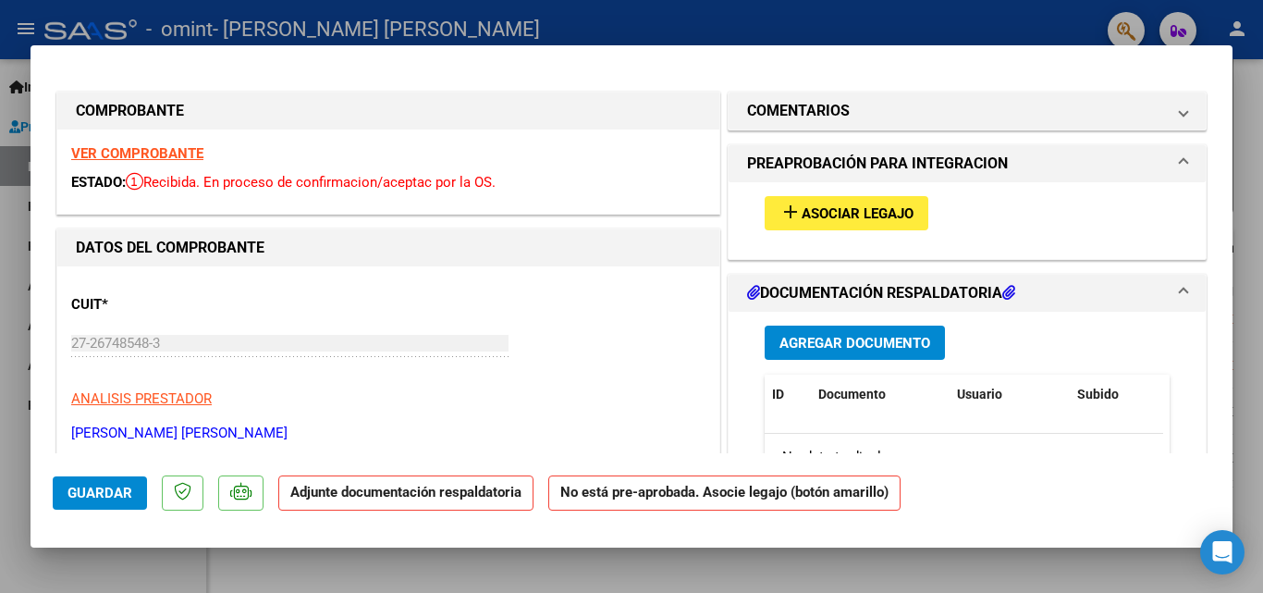
drag, startPoint x: 896, startPoint y: 17, endPoint x: 842, endPoint y: 56, distance: 66.8
click at [896, 18] on div at bounding box center [631, 296] width 1263 height 593
type input "$ 0,00"
